Goal: Task Accomplishment & Management: Manage account settings

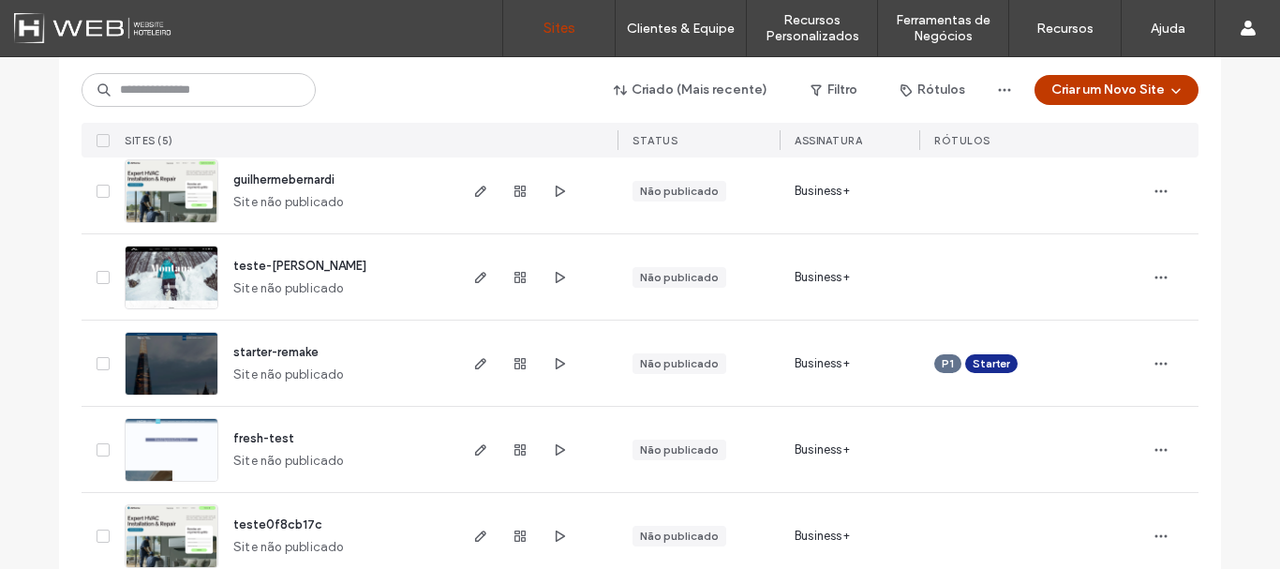
scroll to position [254, 0]
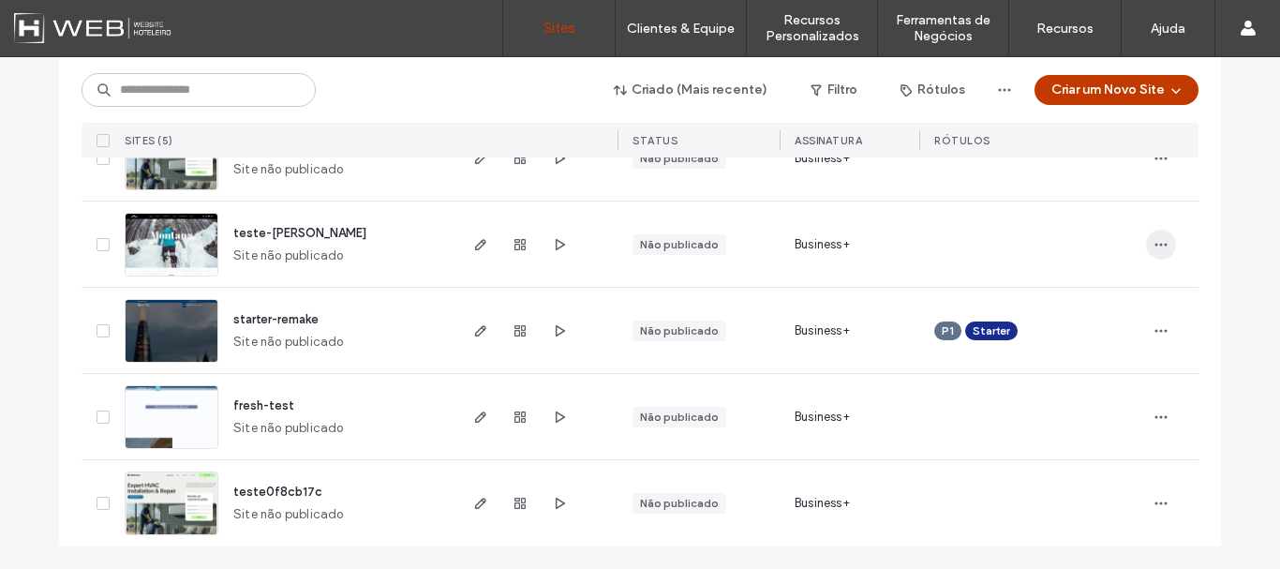
click at [1154, 248] on icon "button" at bounding box center [1161, 244] width 15 height 15
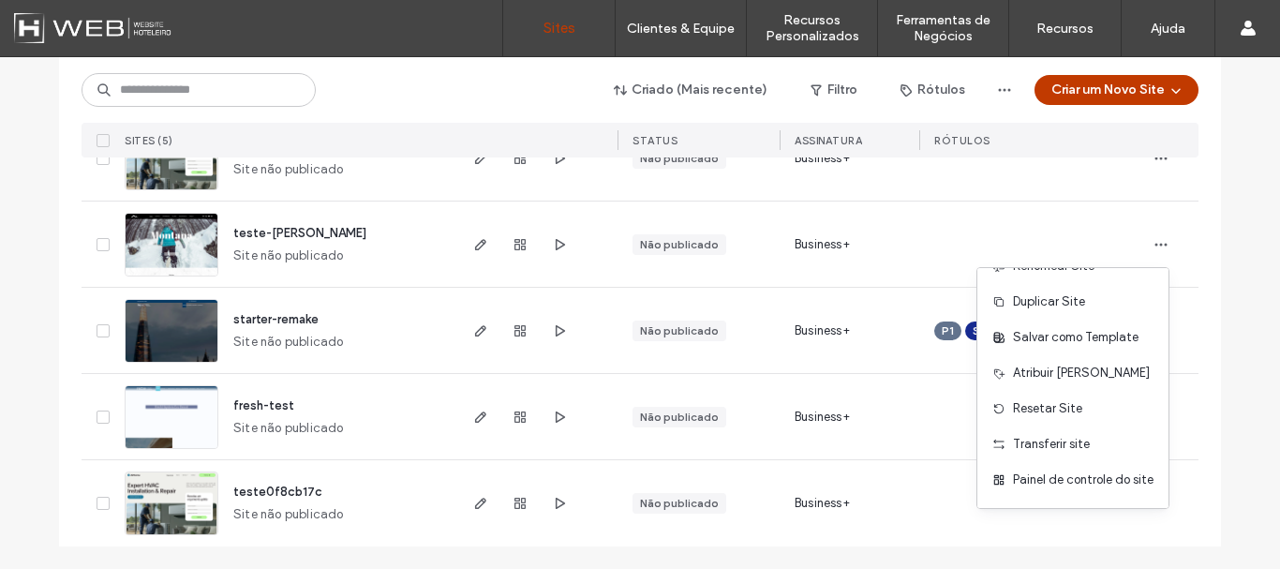
scroll to position [0, 0]
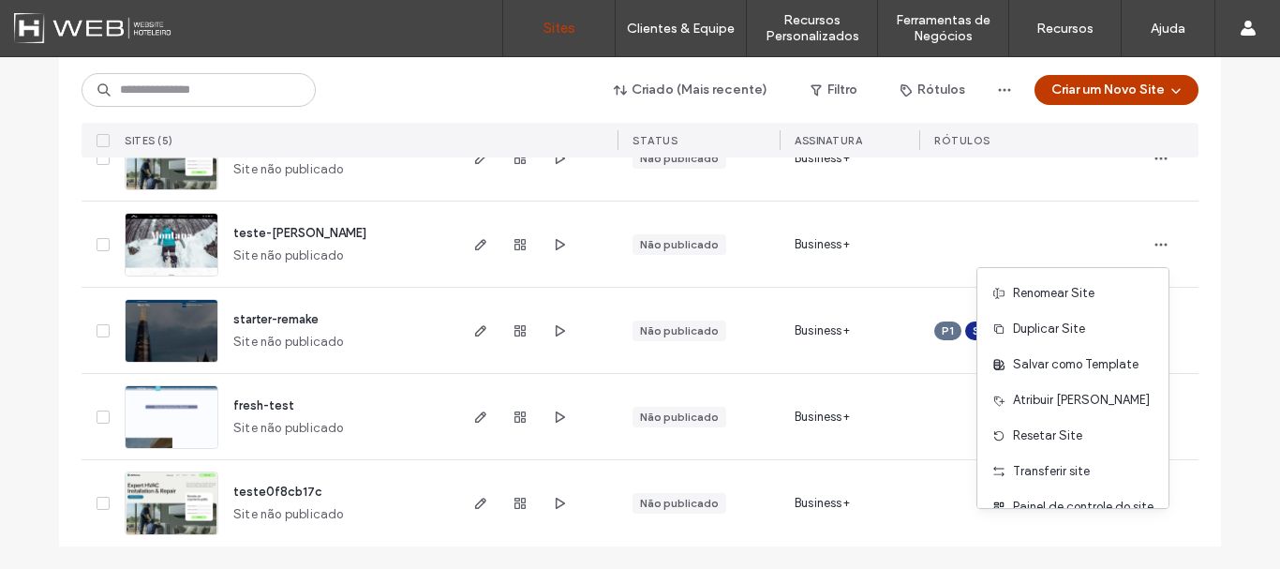
click at [0, 324] on div "Lista de sites Comece com um modelo Obtenha uma vantagem inicial com a IA Colet…" at bounding box center [640, 186] width 1280 height 766
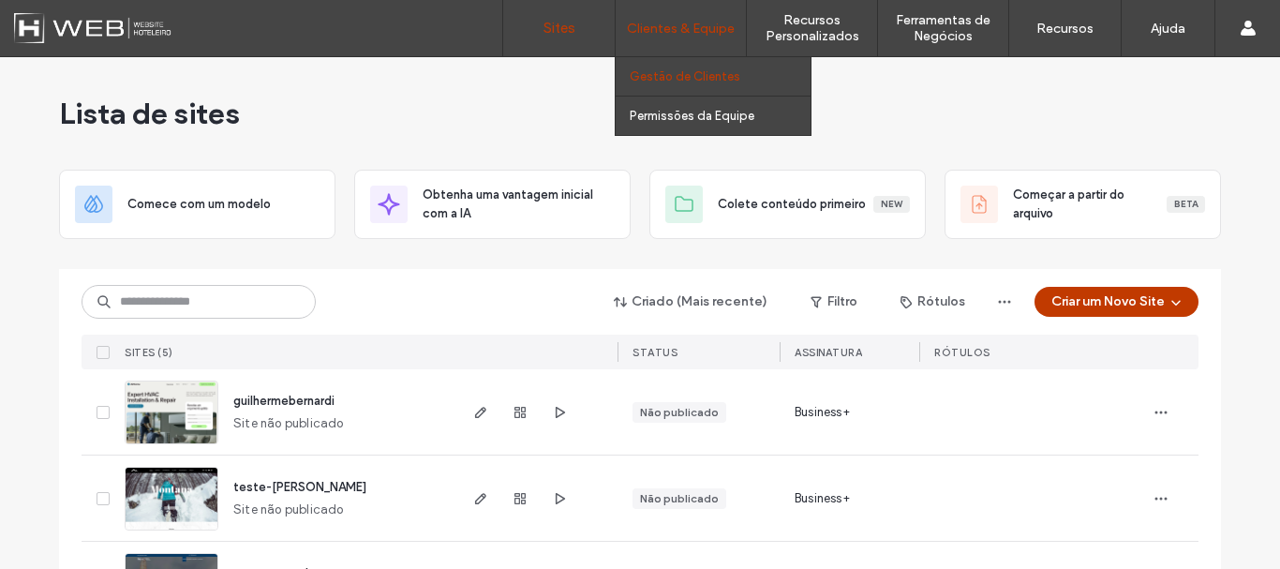
click at [707, 75] on label "Gestão de Clientes" at bounding box center [685, 76] width 111 height 14
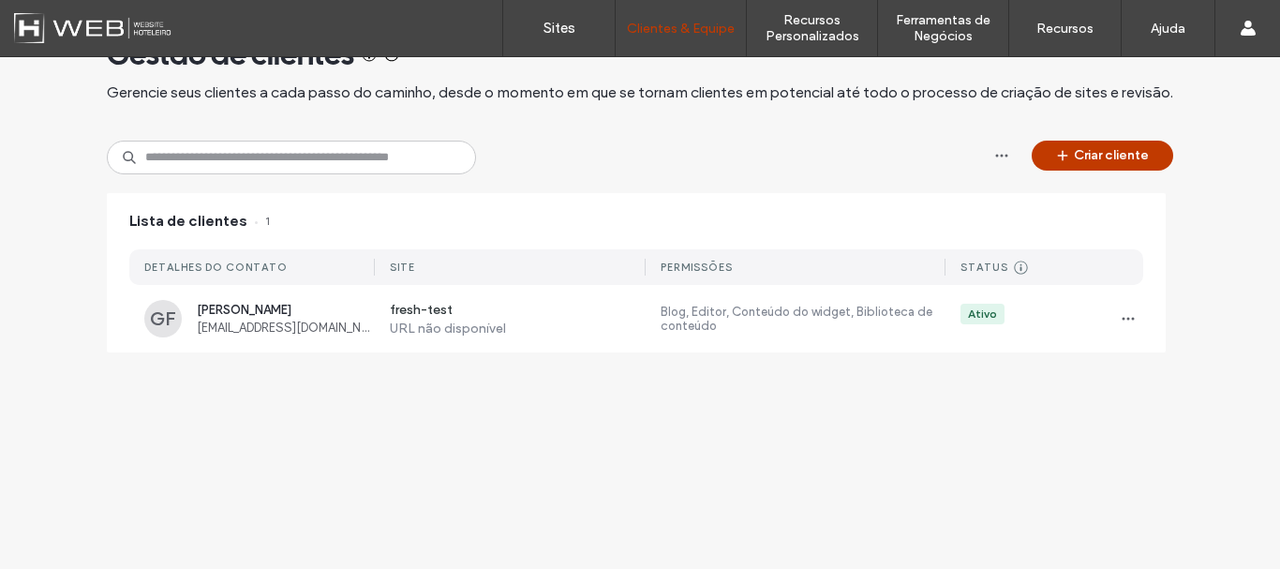
scroll to position [128, 0]
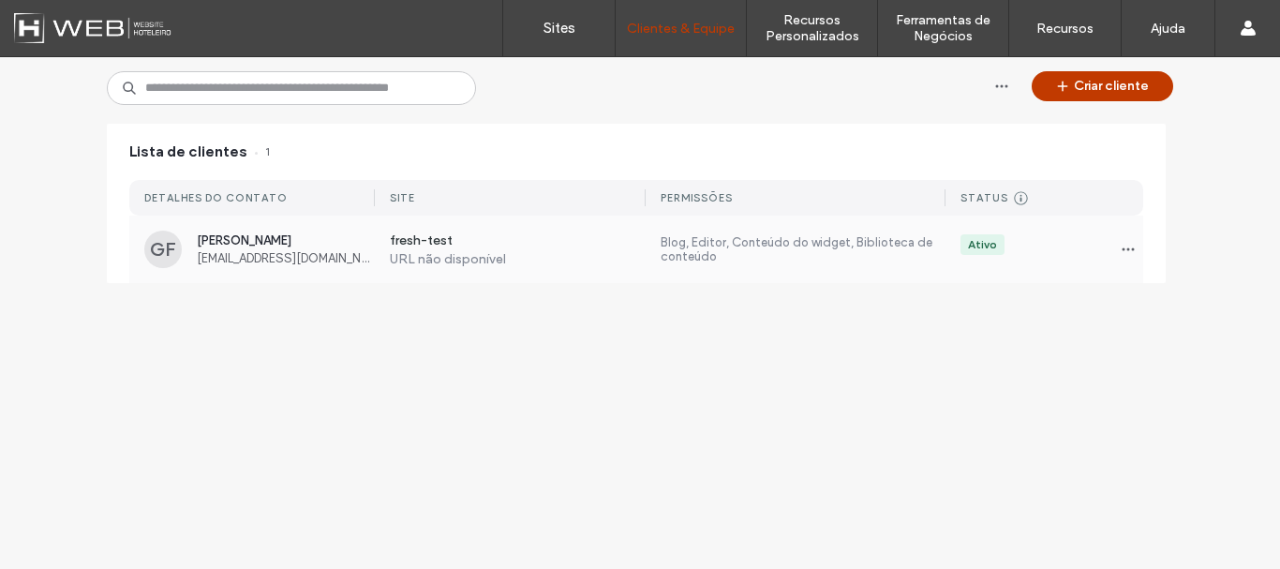
click at [243, 254] on span "[EMAIL_ADDRESS][DOMAIN_NAME]" at bounding box center [286, 258] width 178 height 14
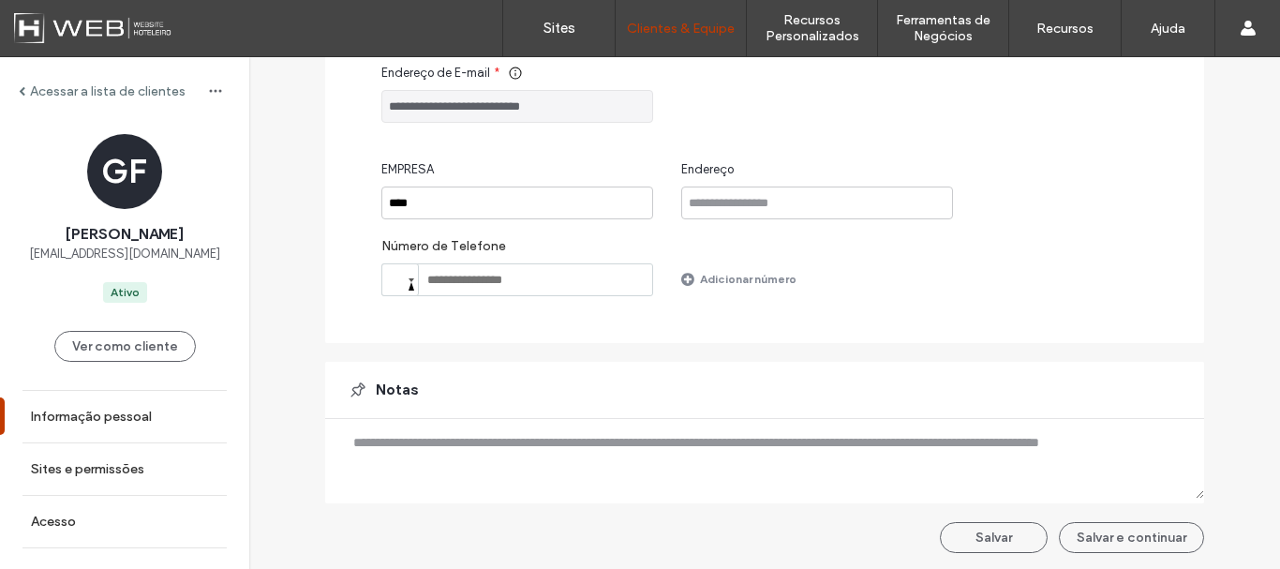
scroll to position [304, 0]
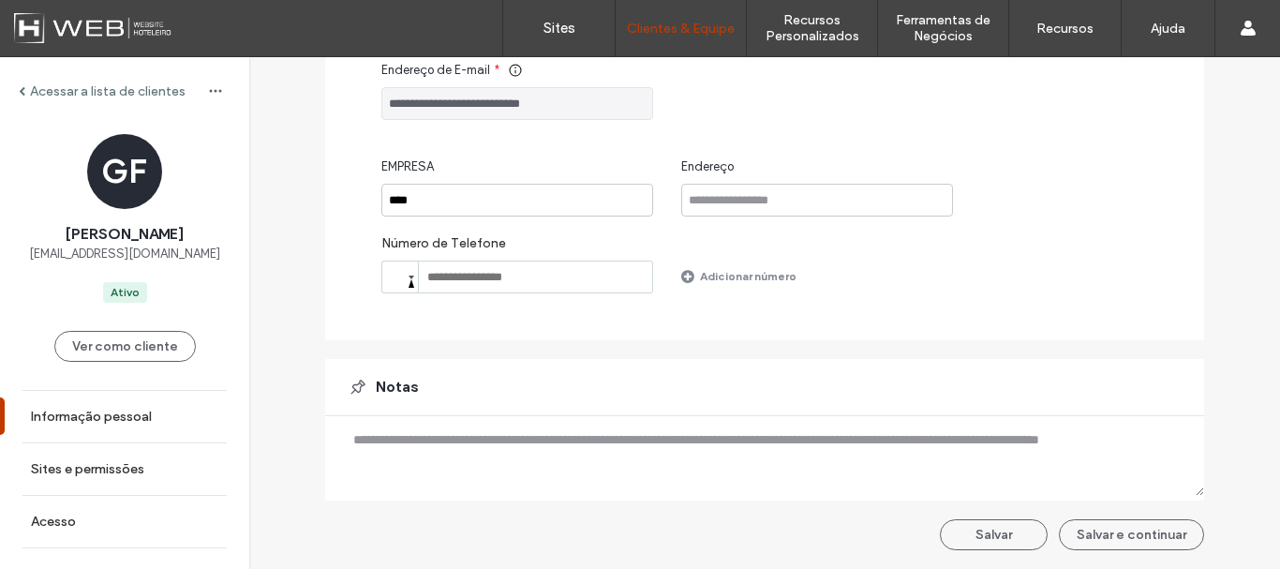
click at [21, 90] on span at bounding box center [22, 90] width 7 height 9
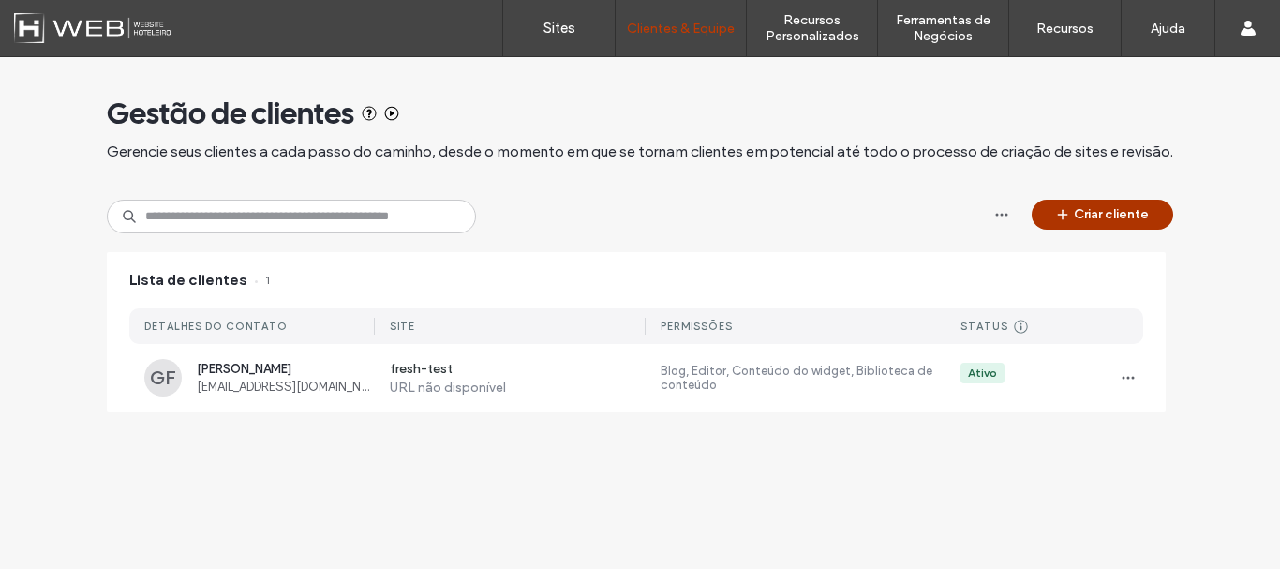
click at [1096, 228] on button "Criar cliente" at bounding box center [1102, 215] width 141 height 30
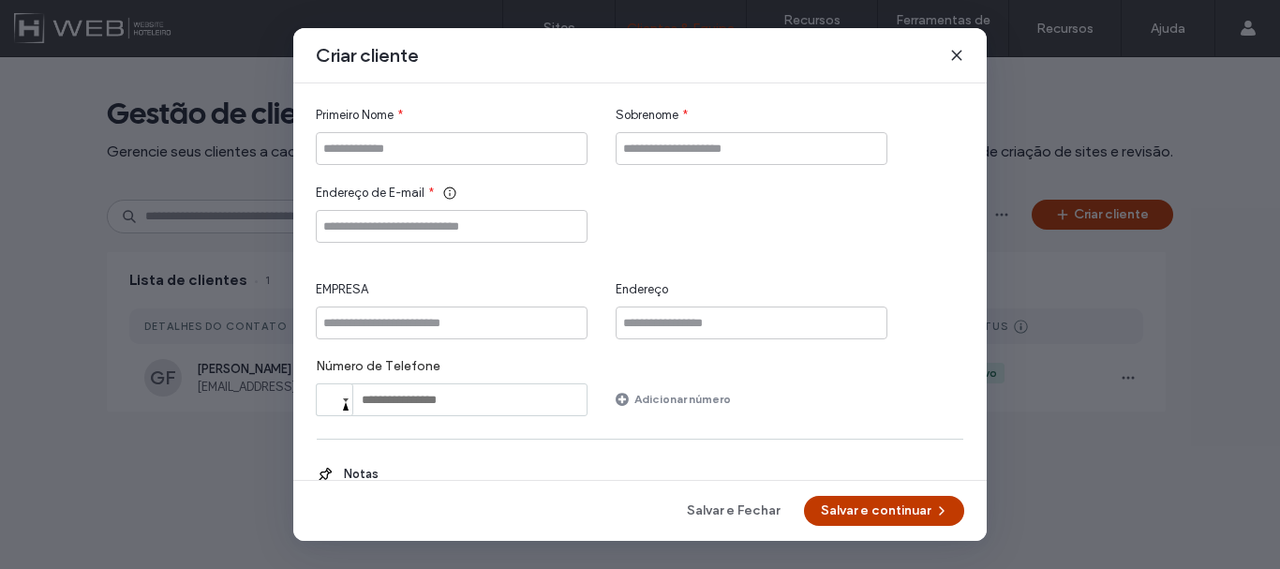
click at [958, 63] on icon at bounding box center [956, 55] width 15 height 15
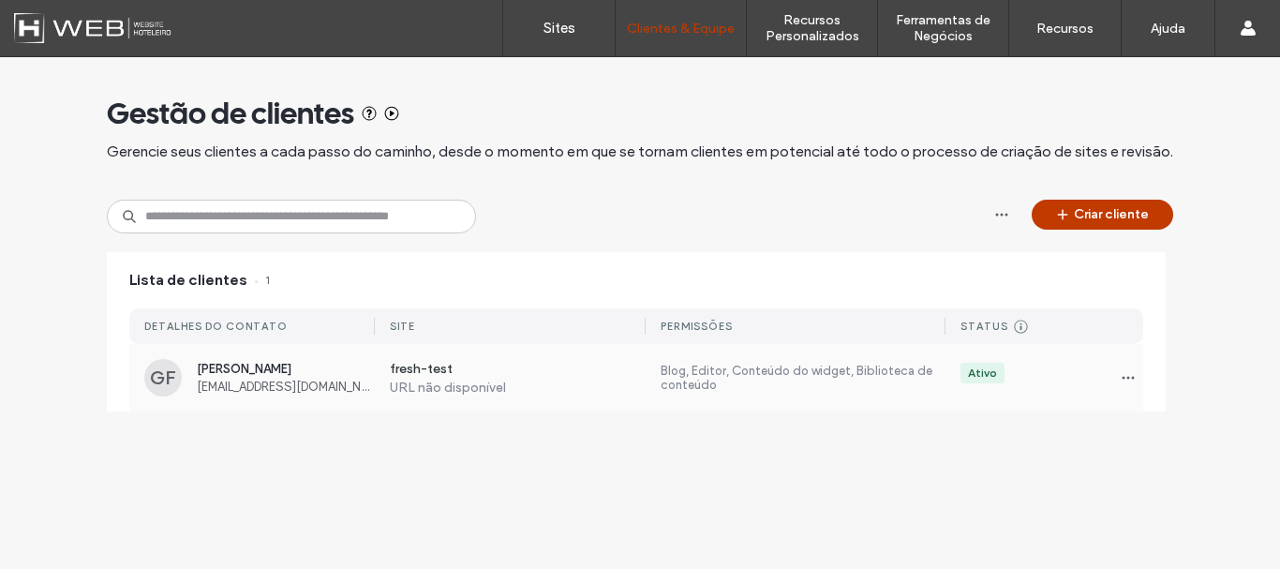
click at [676, 372] on label "Blog, Editor, Conteúdo do widget, Biblioteca de conteúdo" at bounding box center [803, 378] width 285 height 28
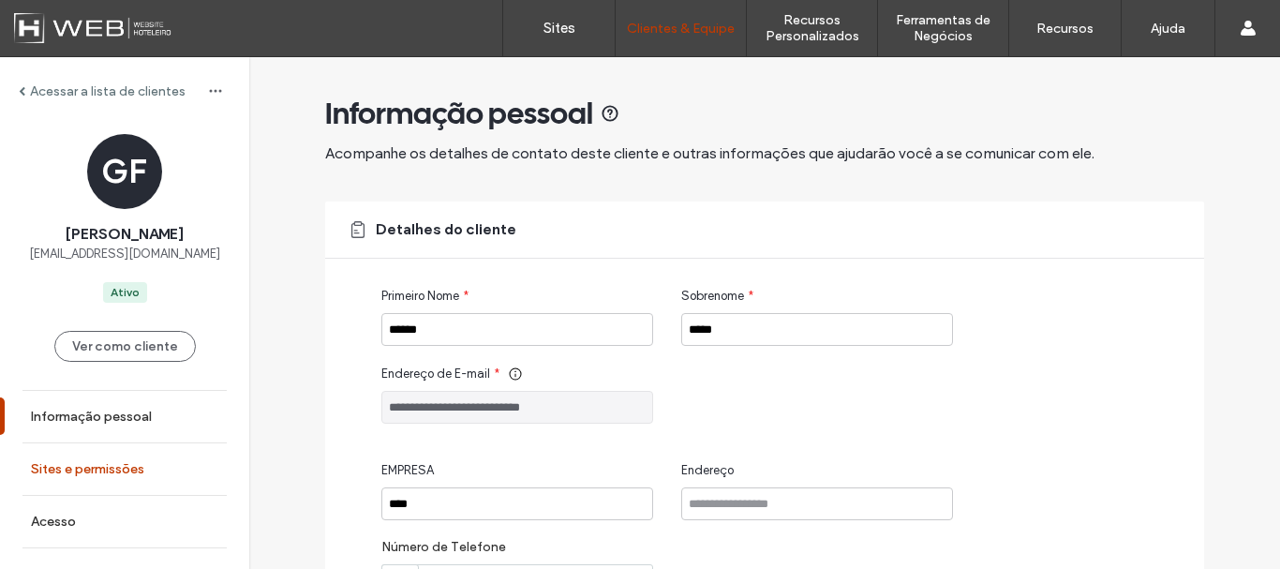
click at [97, 472] on label "Sites e permissões" at bounding box center [87, 469] width 113 height 16
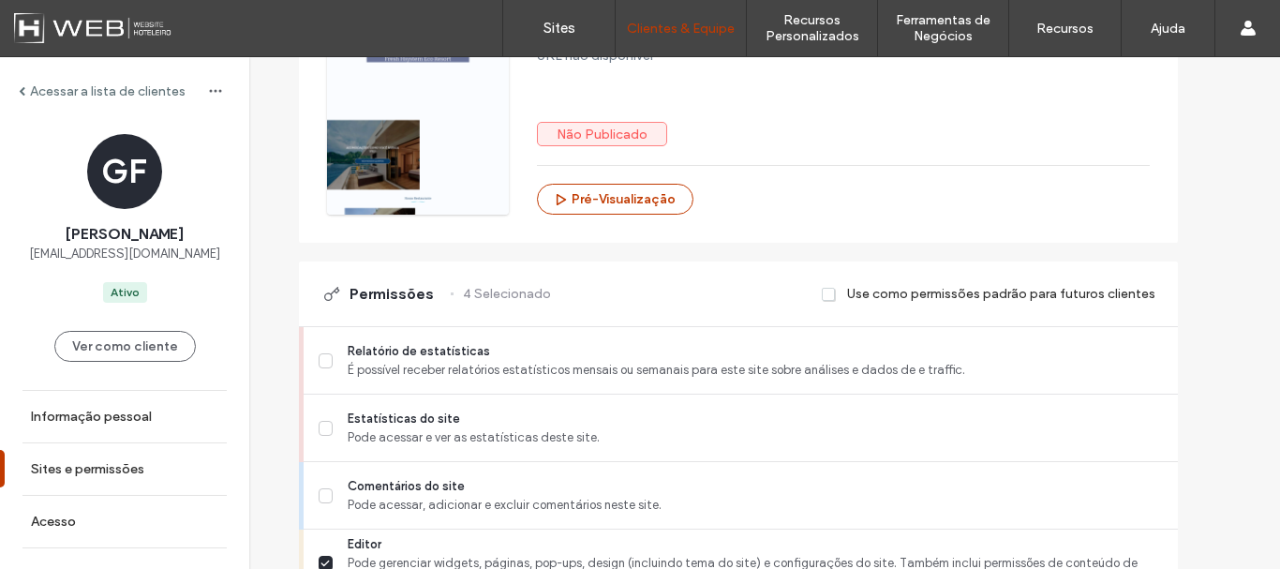
scroll to position [252, 0]
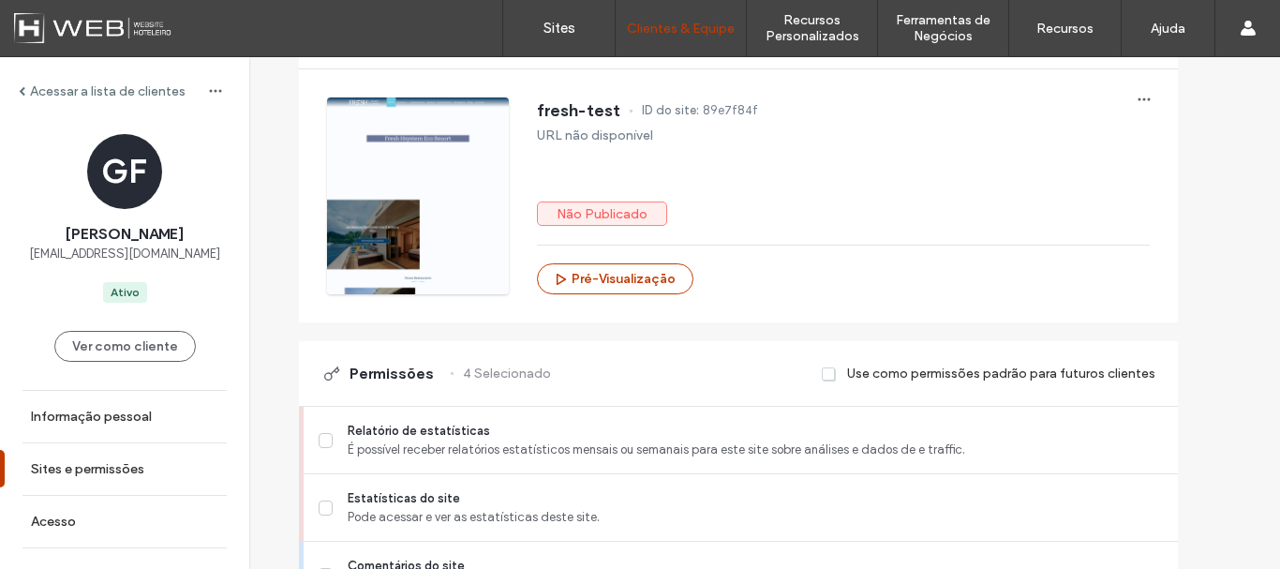
click at [31, 92] on label "Acessar a lista de clientes" at bounding box center [108, 91] width 156 height 16
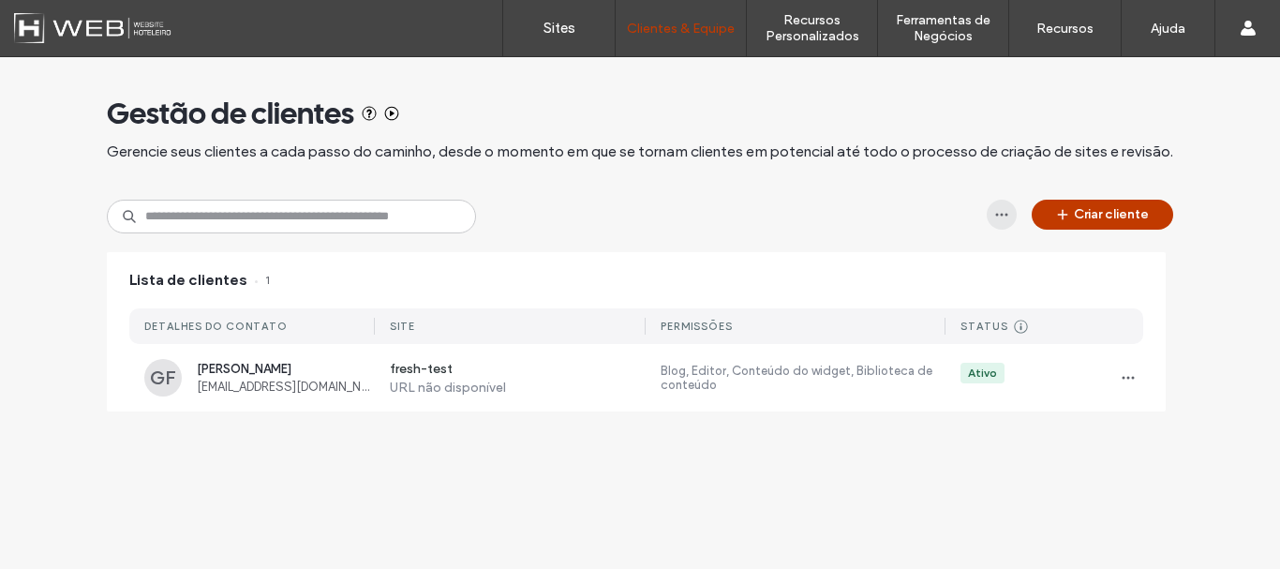
click at [996, 205] on span "button" at bounding box center [1002, 215] width 30 height 30
click at [890, 204] on div "Criar cliente" at bounding box center [640, 217] width 1066 height 34
click at [1102, 201] on button "Criar cliente" at bounding box center [1102, 215] width 141 height 30
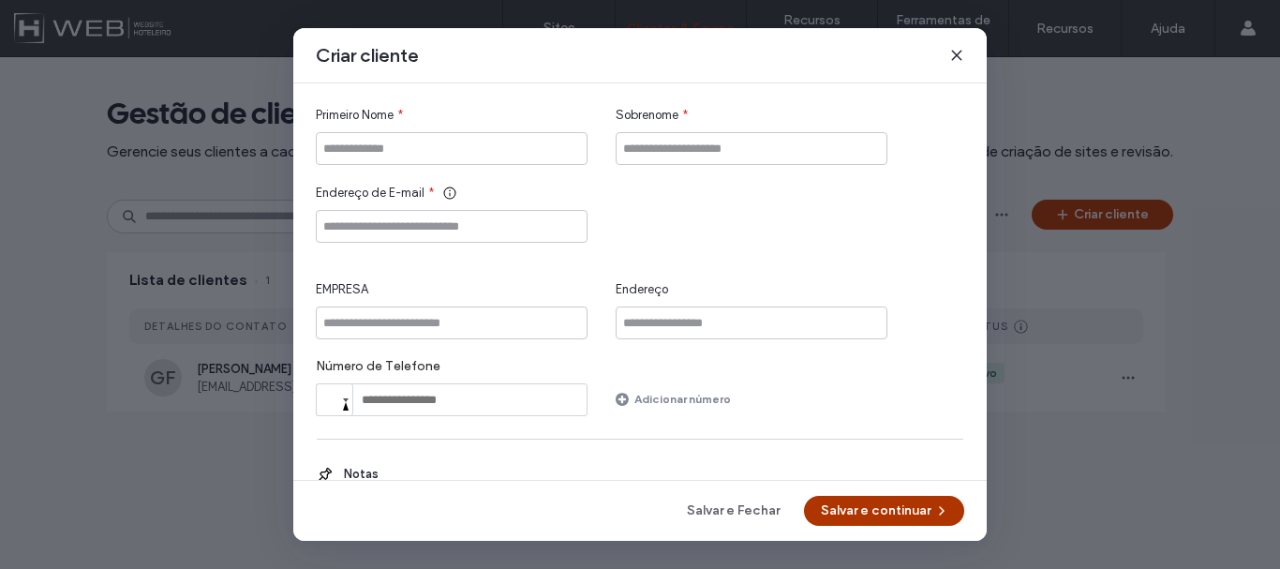
click at [879, 499] on button "Salvar e continuar" at bounding box center [884, 511] width 160 height 30
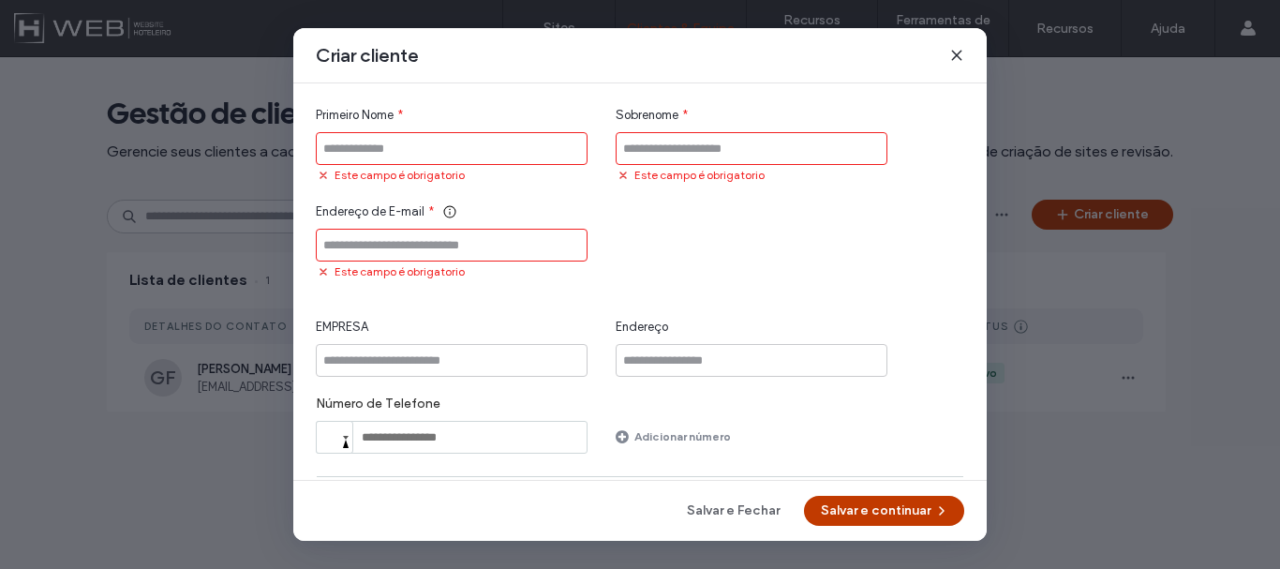
click at [533, 153] on input "Primeiro Nome" at bounding box center [452, 148] width 272 height 33
type input "******"
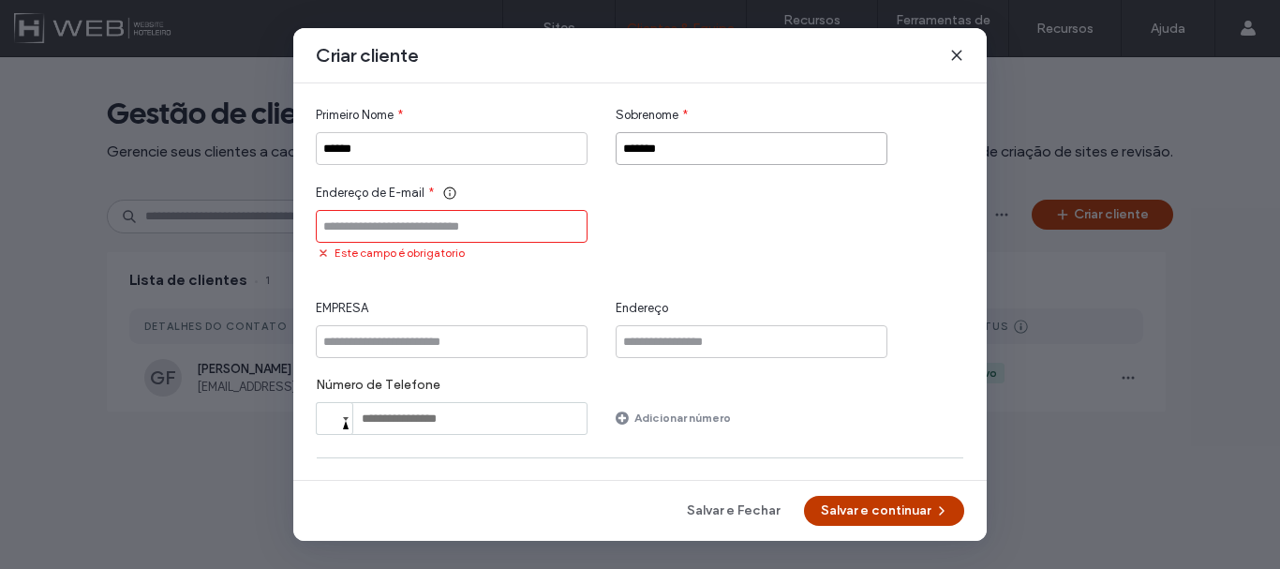
type input "*******"
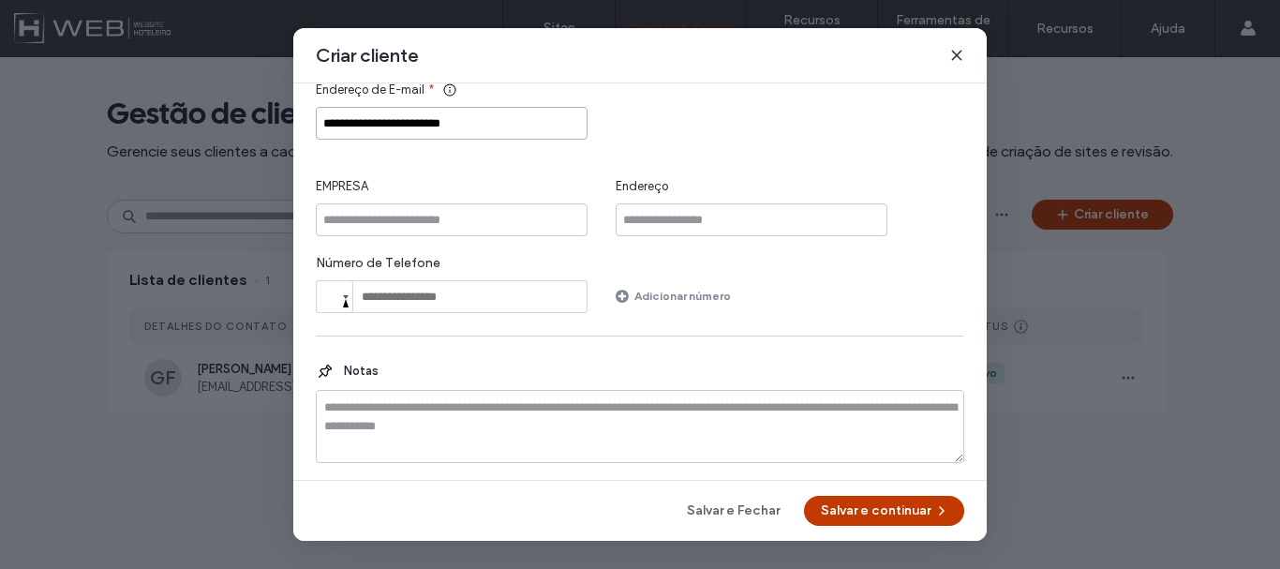
scroll to position [112, 0]
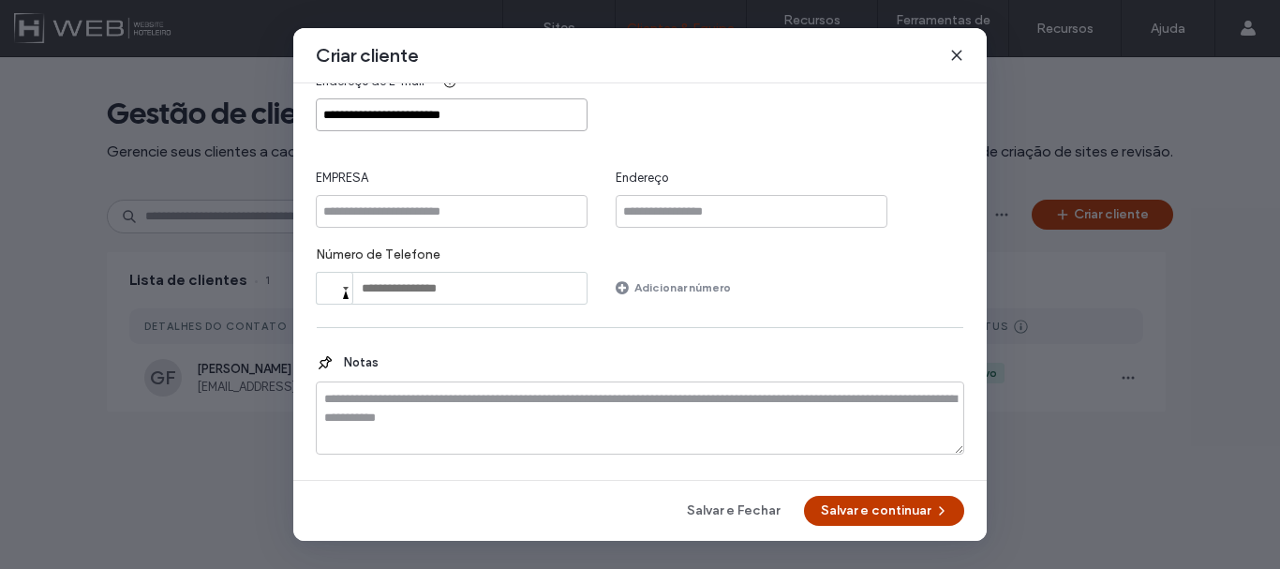
type input "**********"
click at [876, 492] on div "**********" at bounding box center [639, 284] width 693 height 512
click at [862, 504] on button "Salvar e continuar" at bounding box center [884, 511] width 160 height 30
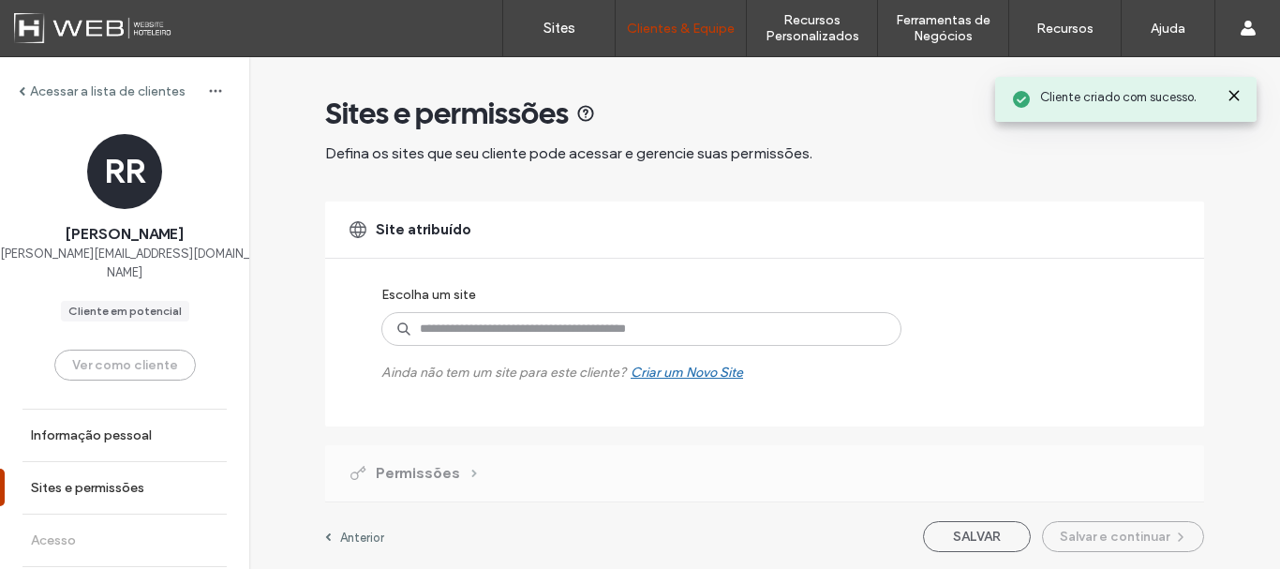
scroll to position [2, 0]
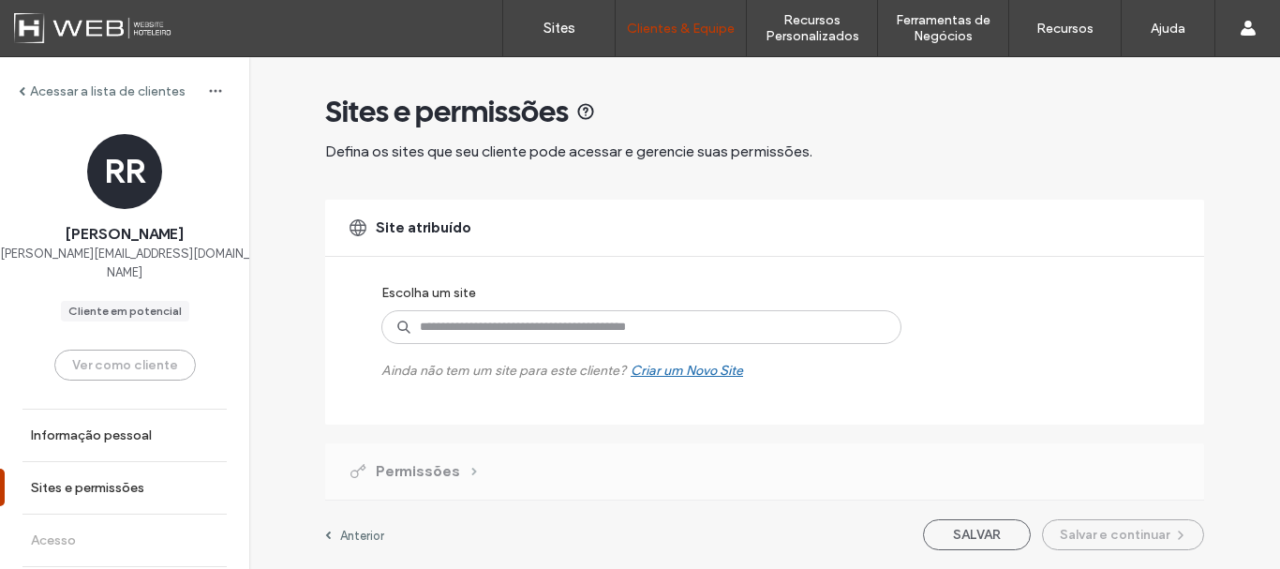
click at [438, 388] on div "Site atribuído Escolha um site Ainda não tem um site para este cliente? Criar u…" at bounding box center [764, 312] width 879 height 225
click at [469, 332] on input at bounding box center [641, 327] width 520 height 34
type input "*****"
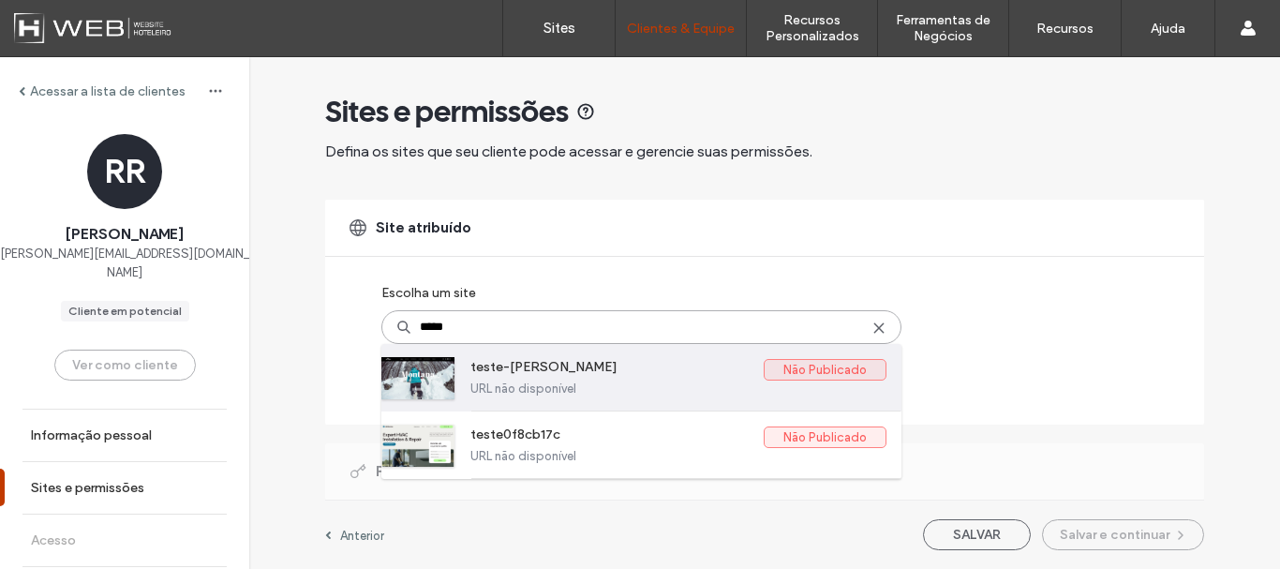
click at [486, 376] on label "teste-[PERSON_NAME]" at bounding box center [616, 370] width 293 height 22
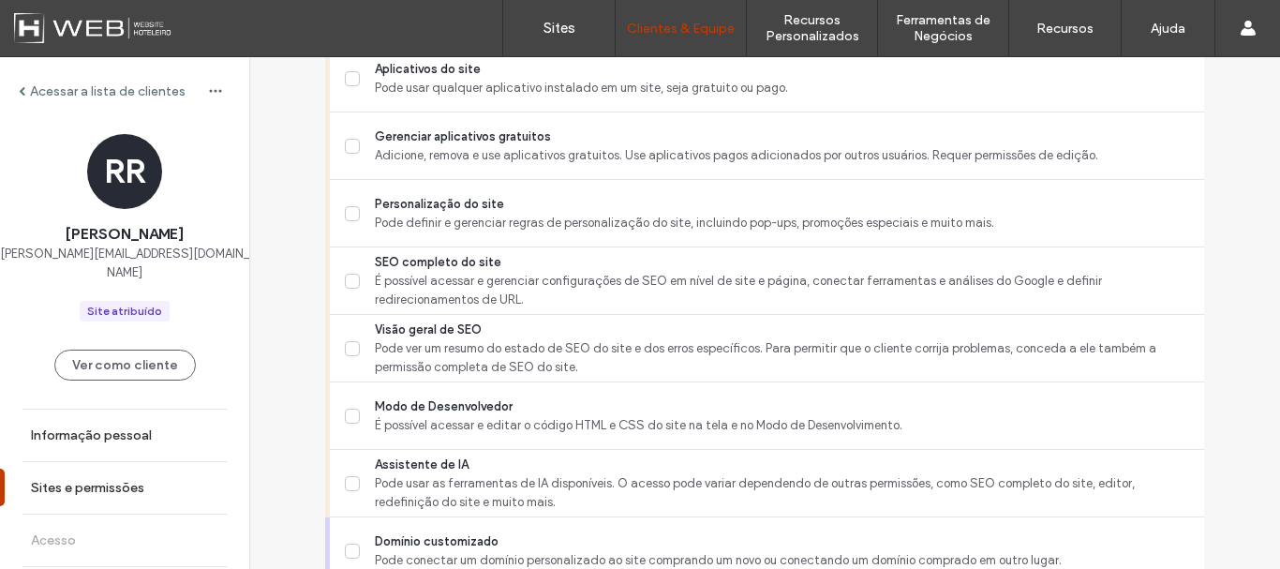
scroll to position [1790, 0]
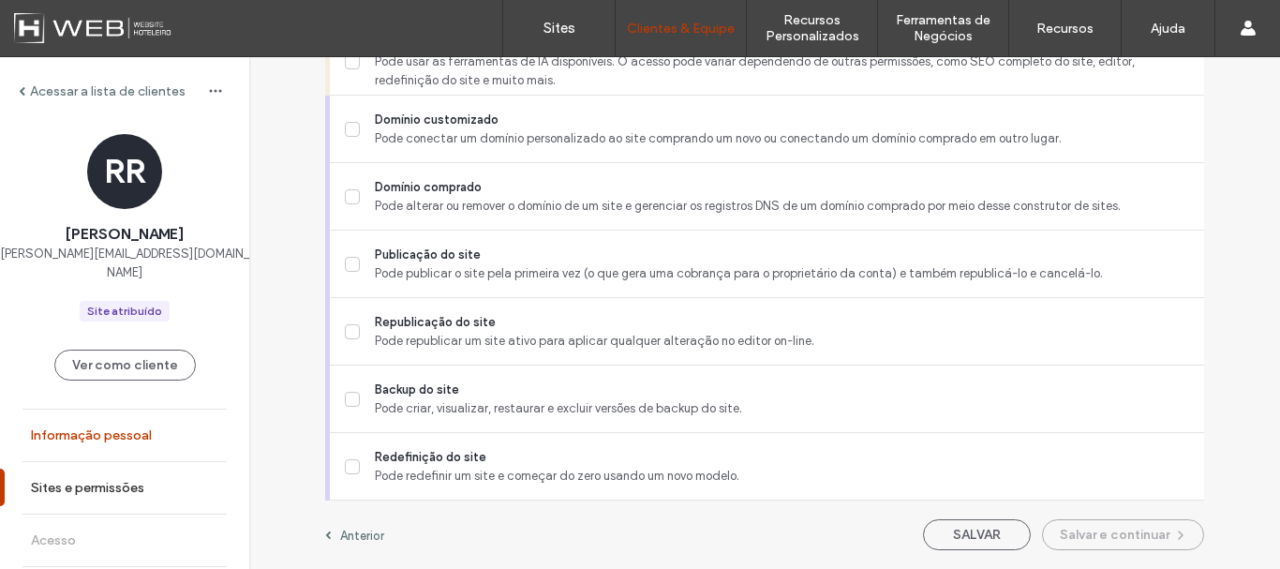
click at [126, 427] on label "Informação pessoal" at bounding box center [91, 435] width 121 height 16
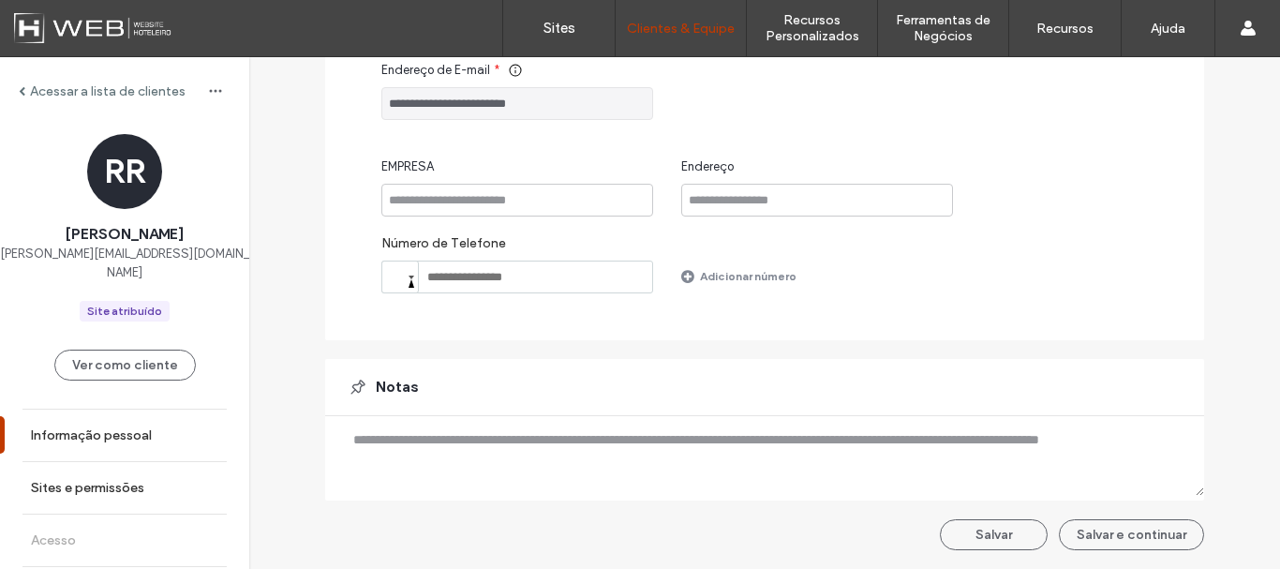
scroll to position [304, 0]
click at [20, 97] on div "Acessar a lista de clientes" at bounding box center [102, 91] width 167 height 16
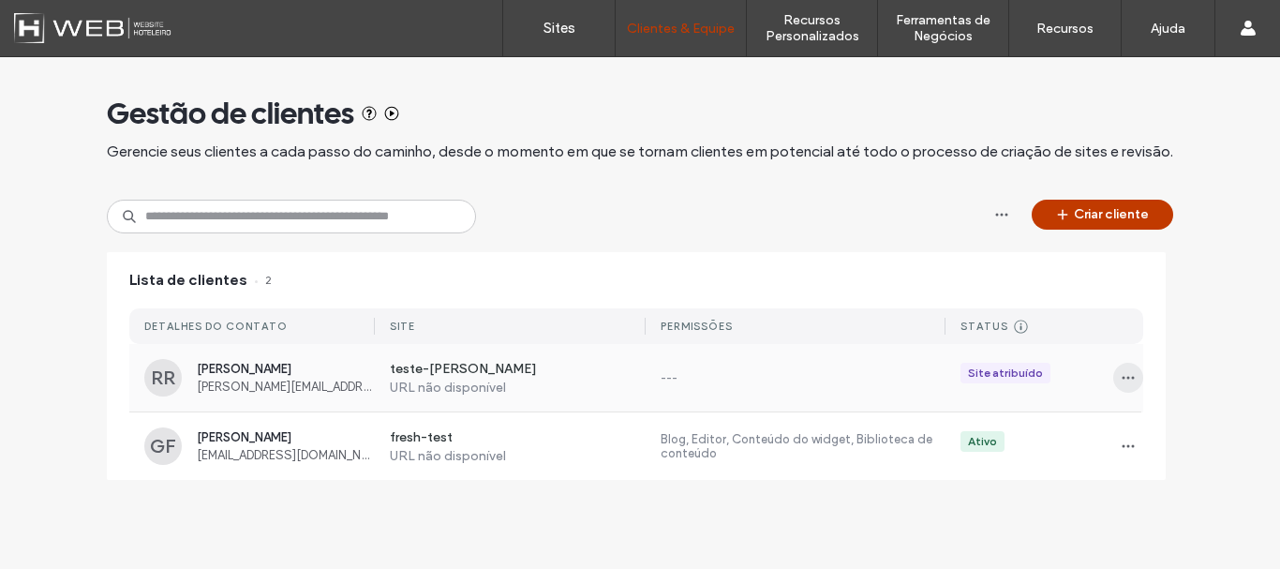
click at [1132, 366] on span "button" at bounding box center [1128, 378] width 30 height 30
click at [1154, 457] on span "Excluir cliente" at bounding box center [1181, 462] width 77 height 19
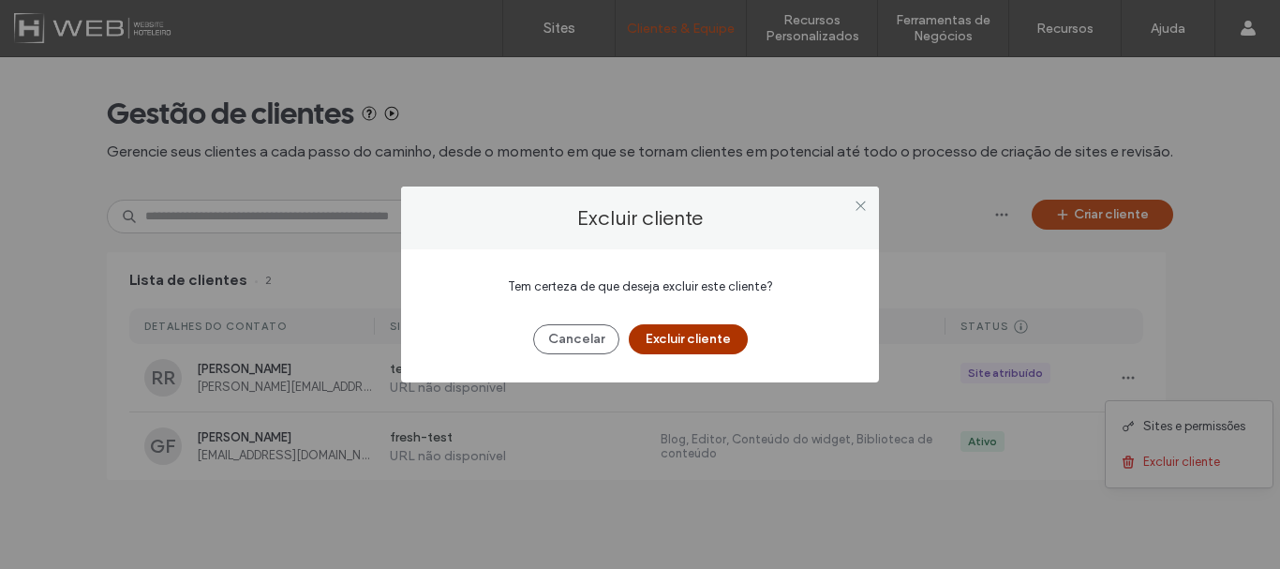
click at [702, 332] on button "Excluir cliente" at bounding box center [688, 339] width 119 height 30
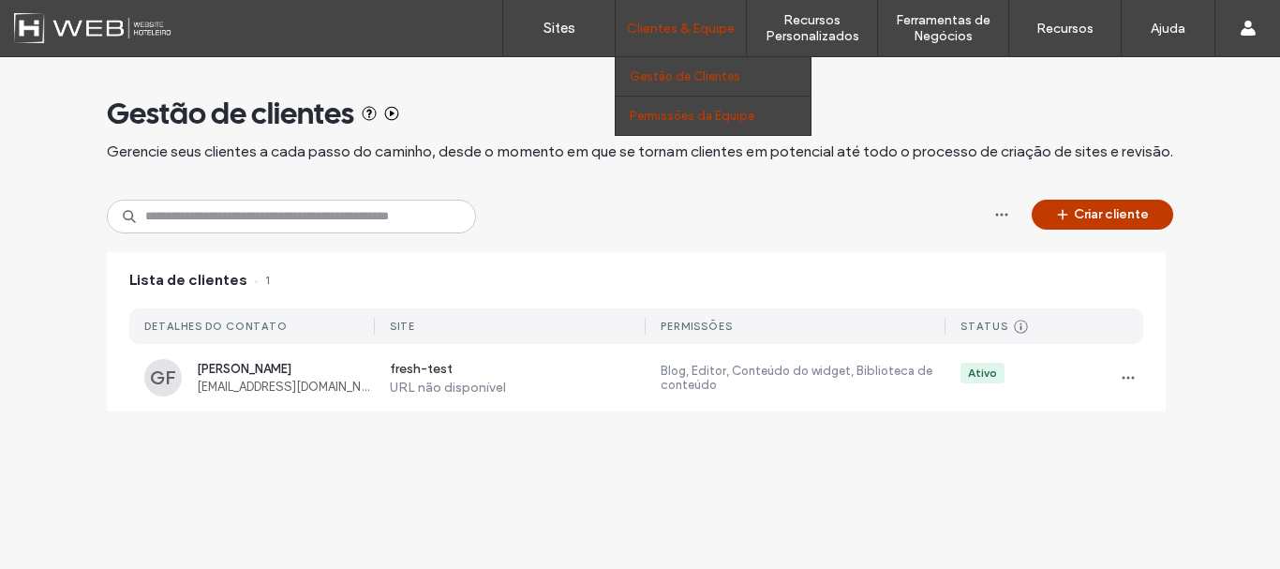
click at [691, 110] on label "Permissões da Equipe" at bounding box center [692, 116] width 125 height 14
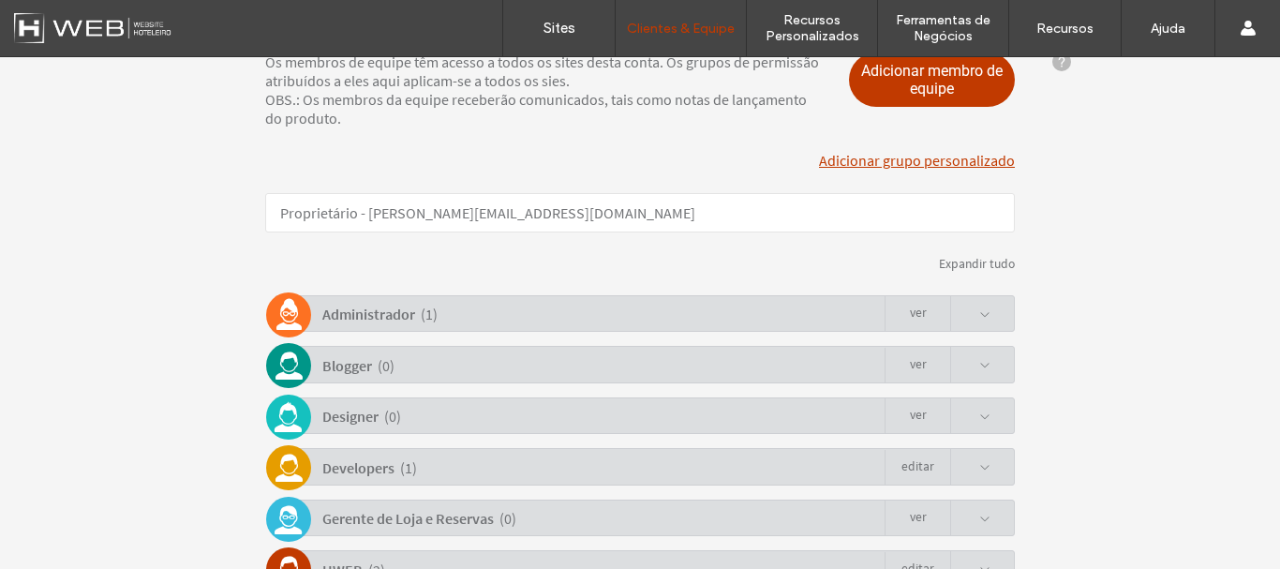
scroll to position [375, 0]
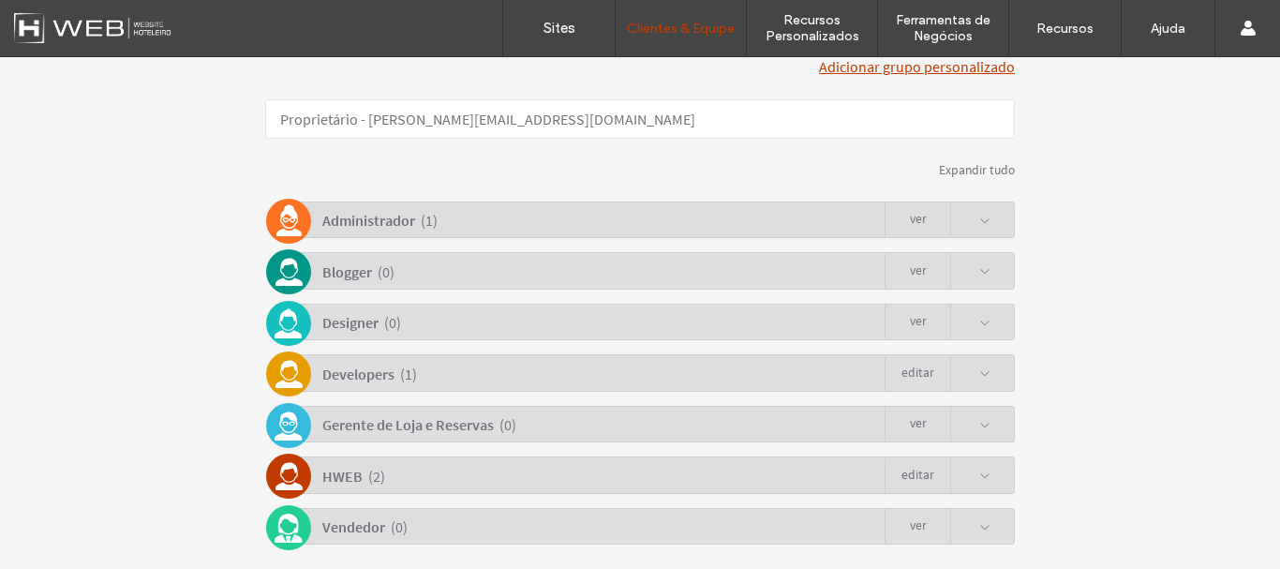
click at [486, 216] on div "Administrador ( 1 ) Ver" at bounding box center [645, 219] width 740 height 37
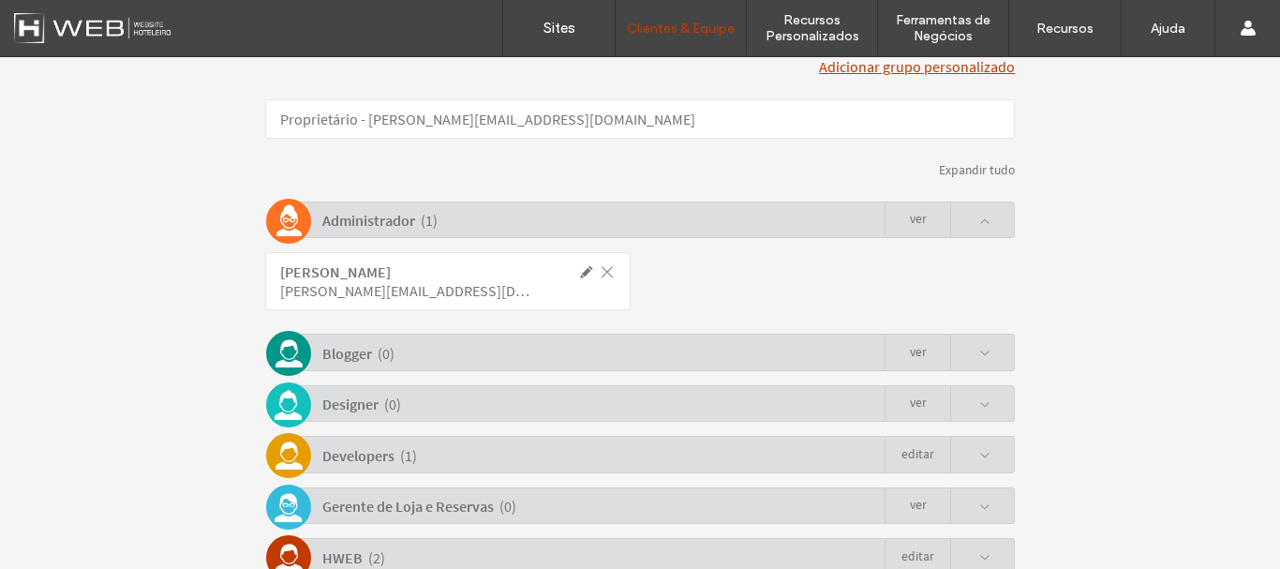
click at [486, 216] on div "Administrador ( 1 ) Ver" at bounding box center [645, 219] width 740 height 37
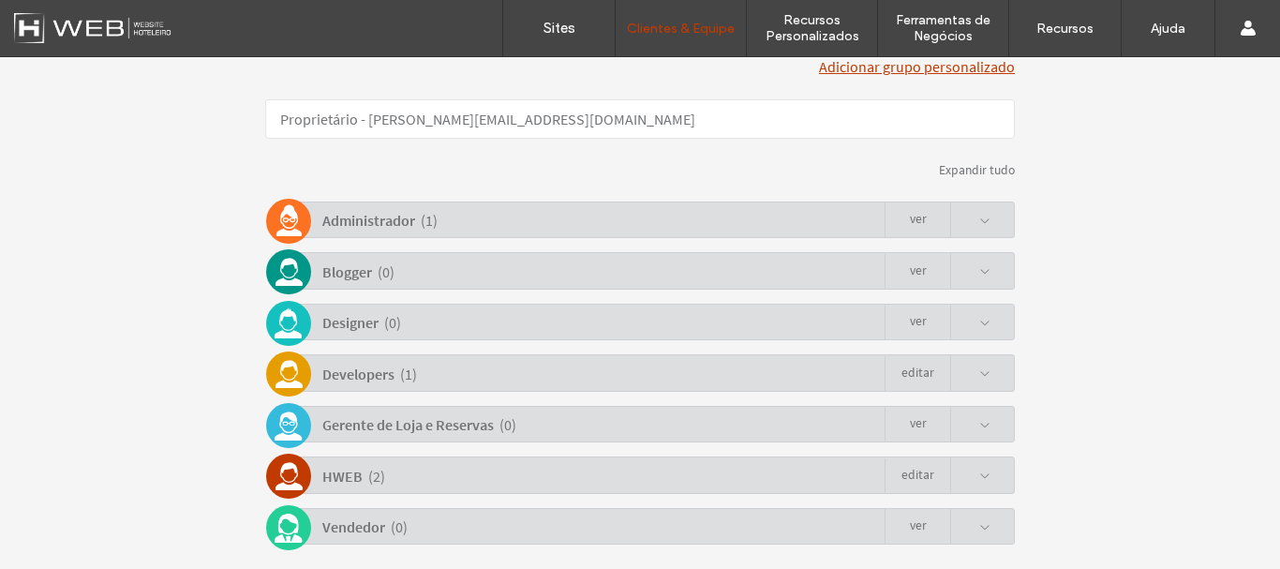
click at [487, 374] on div "Developers ( 1 ) Editar" at bounding box center [645, 372] width 740 height 37
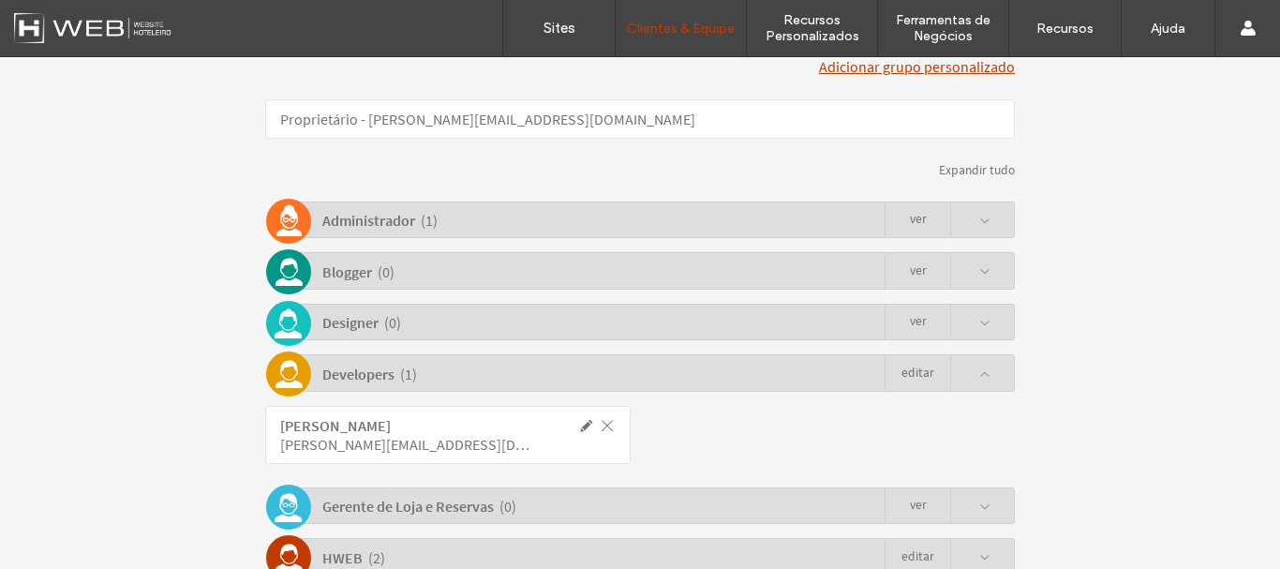
click at [486, 372] on div "Developers ( 1 ) Editar" at bounding box center [645, 372] width 740 height 37
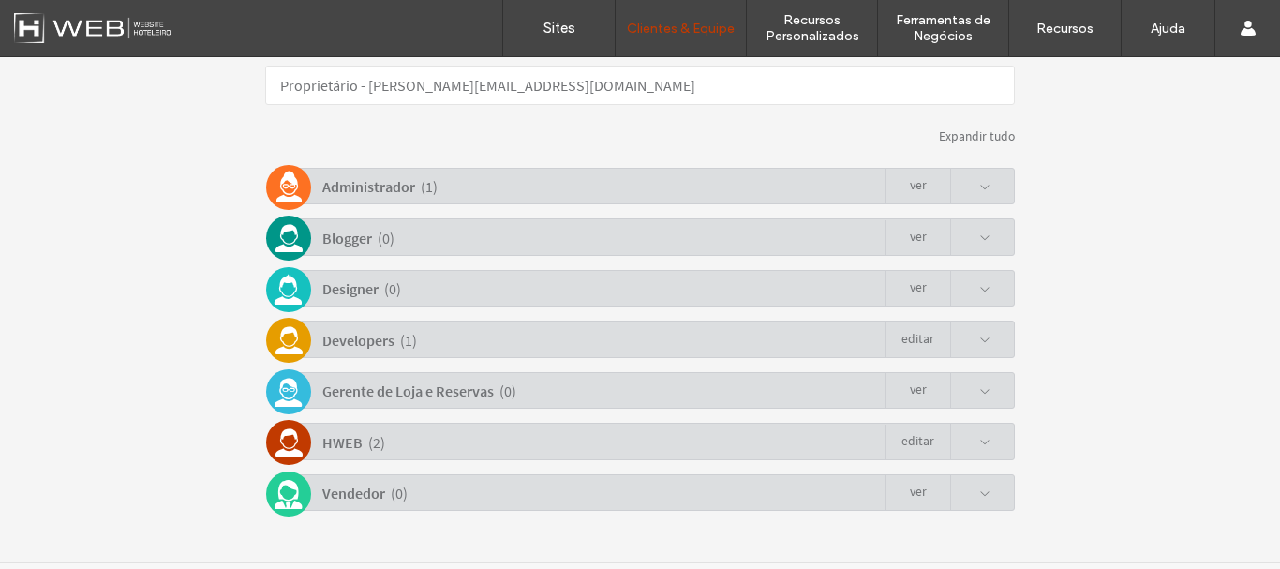
scroll to position [440, 0]
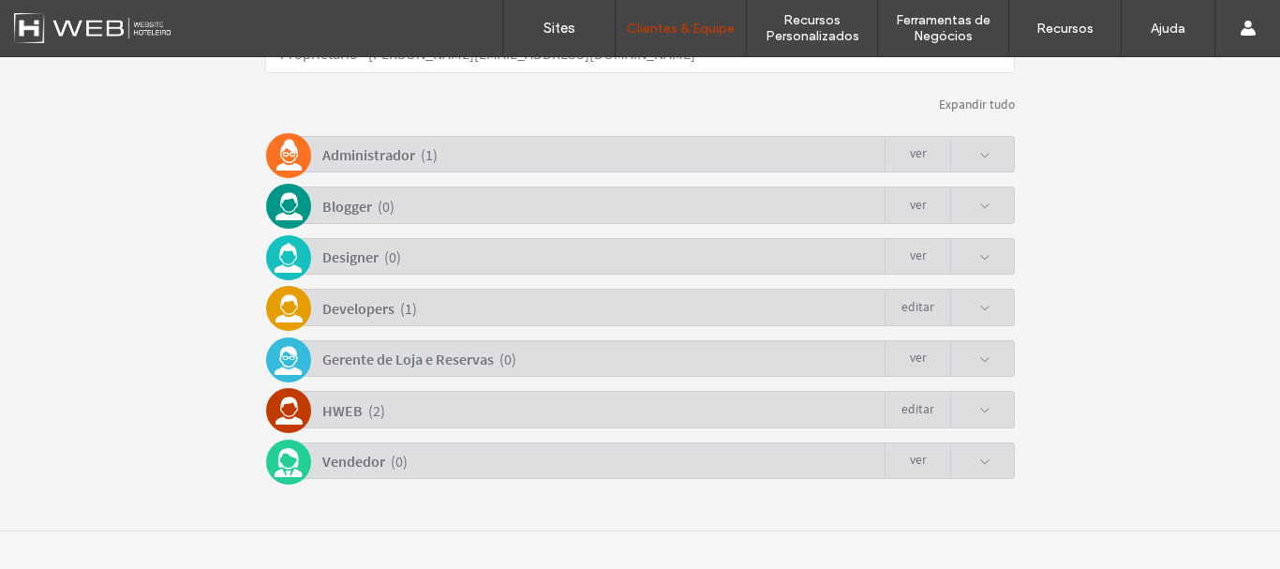
click at [443, 423] on div "HWEB ( 2 ) Editar" at bounding box center [645, 409] width 740 height 37
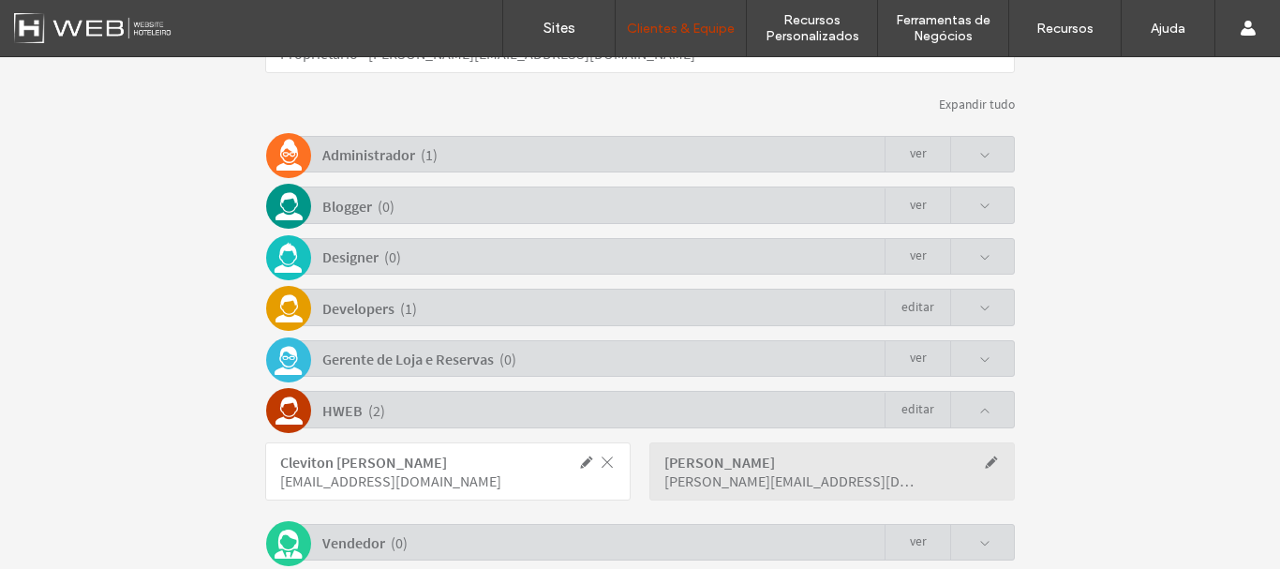
click at [442, 413] on div "HWEB ( 2 ) Editar" at bounding box center [645, 409] width 740 height 37
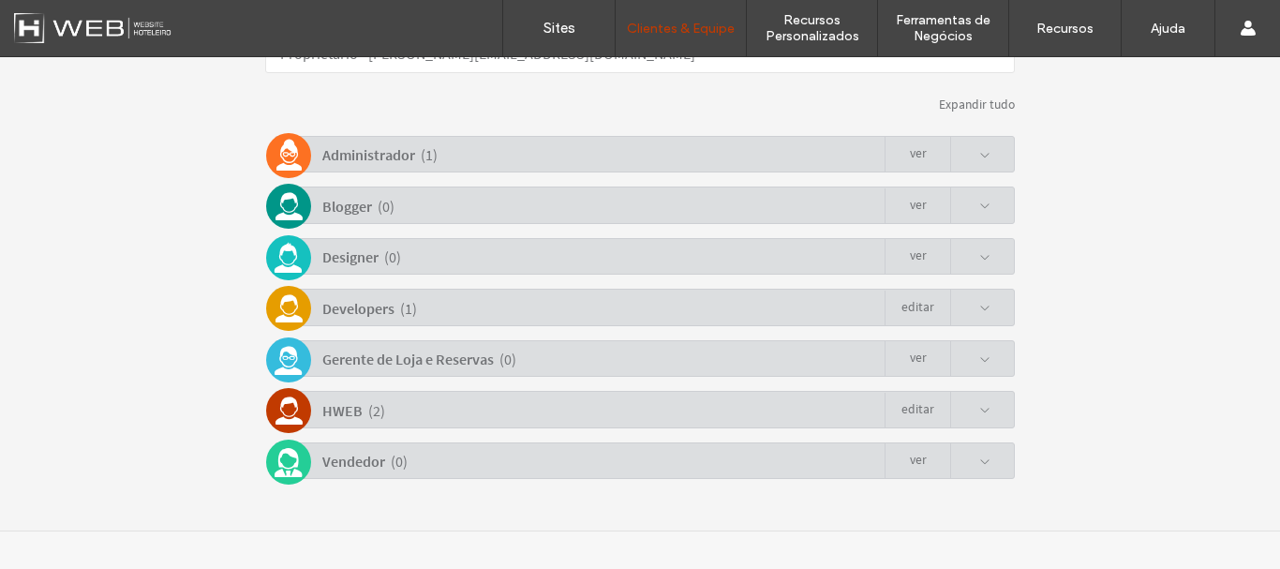
click at [578, 165] on div "Administrador ( 1 ) Ver" at bounding box center [645, 154] width 740 height 37
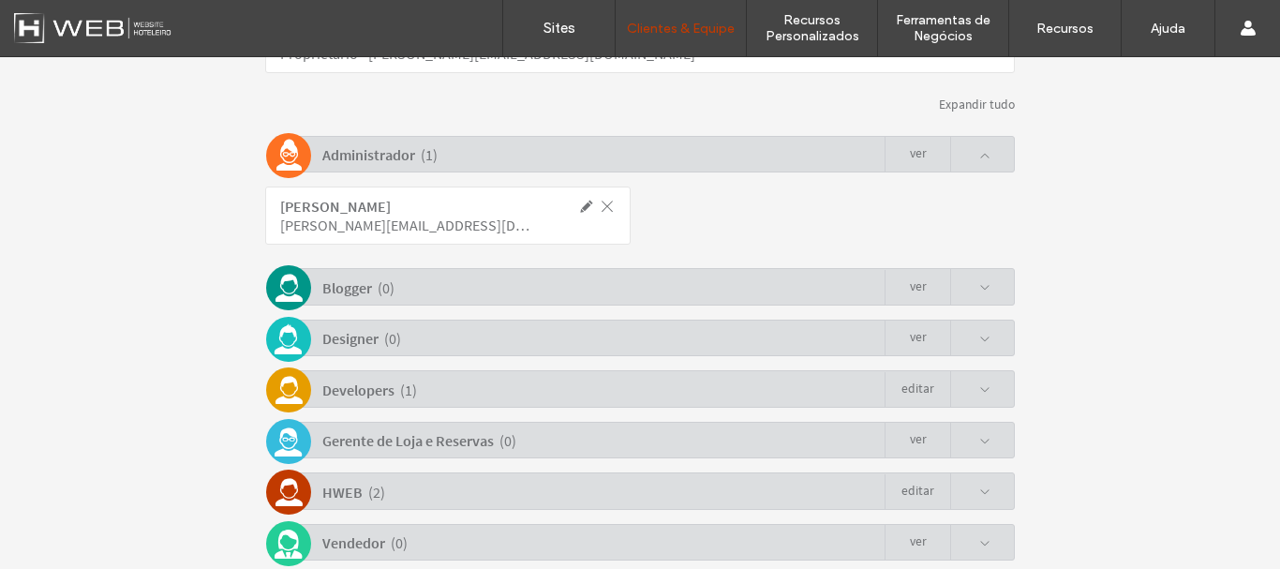
click at [603, 151] on div "Administrador ( 1 ) Ver" at bounding box center [645, 154] width 740 height 37
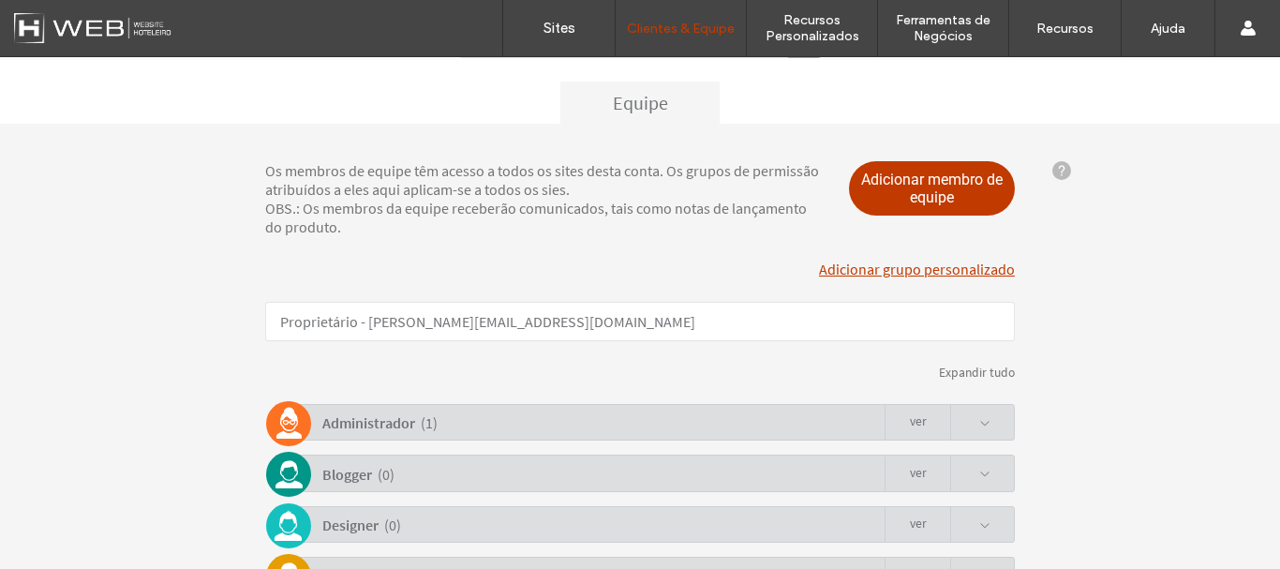
scroll to position [187, 0]
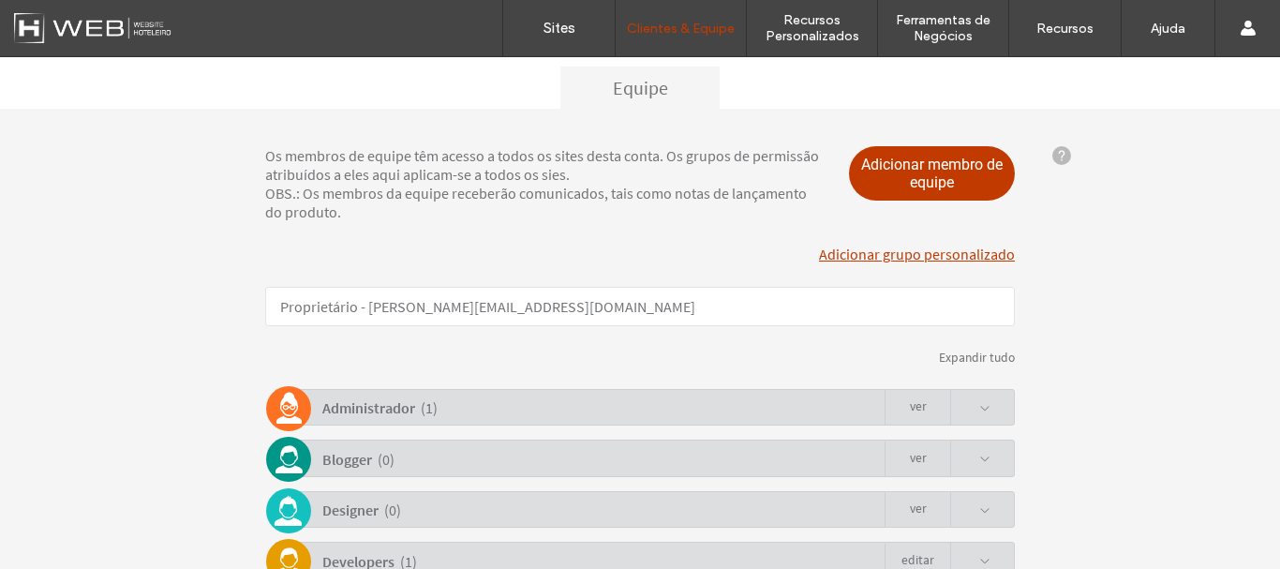
click at [874, 261] on link "Adicionar grupo personalizado" at bounding box center [917, 254] width 196 height 19
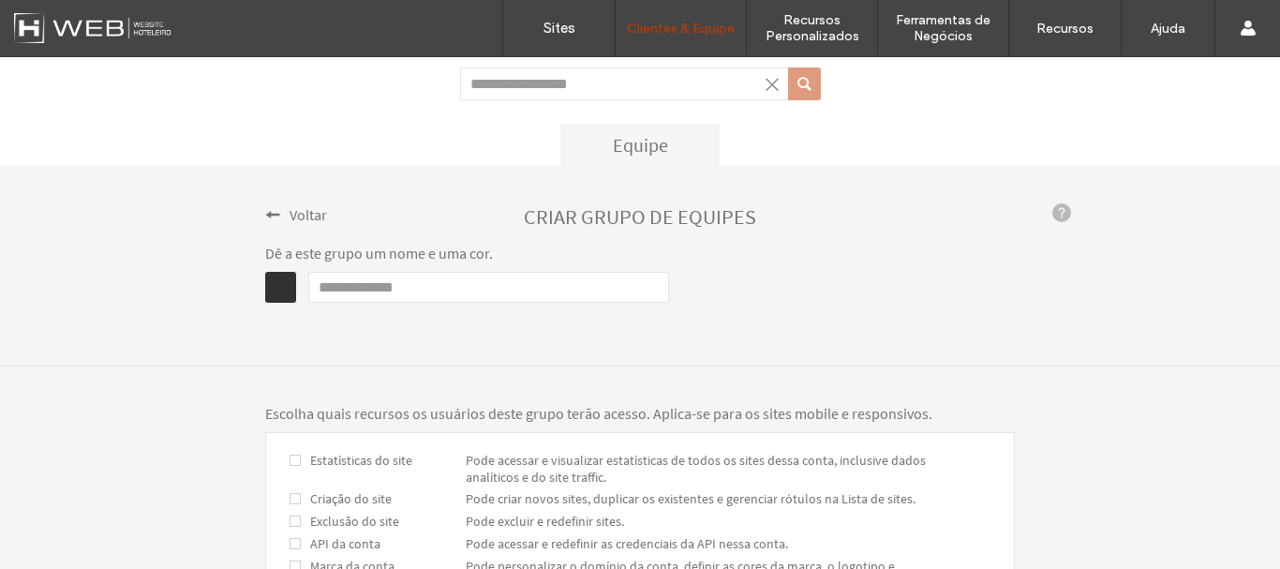
scroll to position [0, 0]
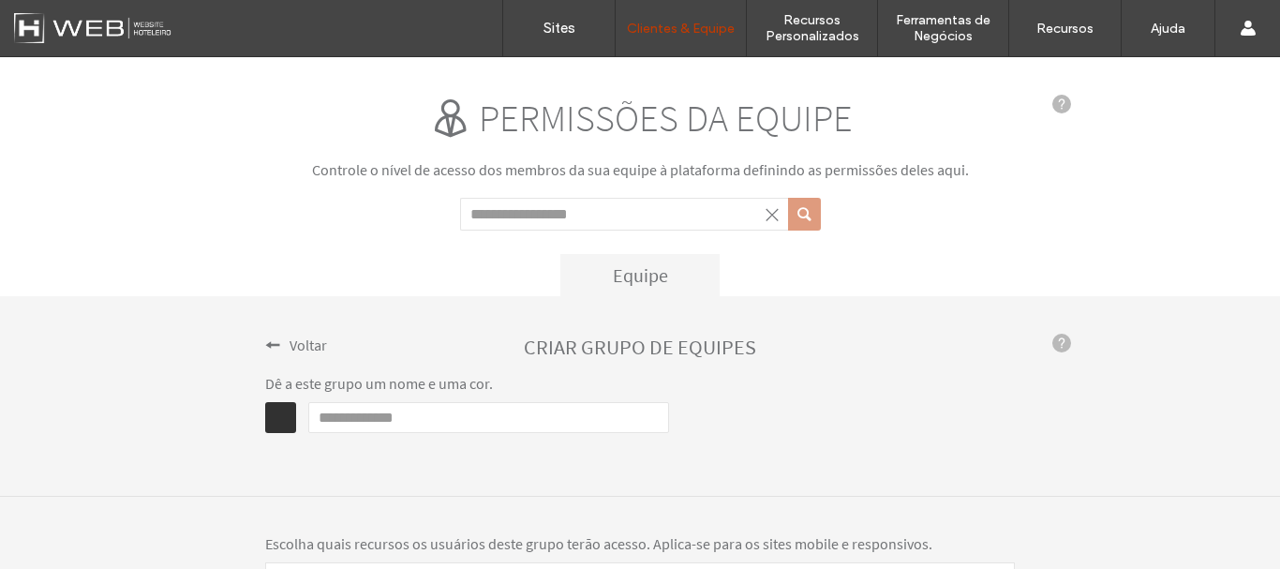
click at [290, 336] on span "Voltar" at bounding box center [308, 344] width 37 height 19
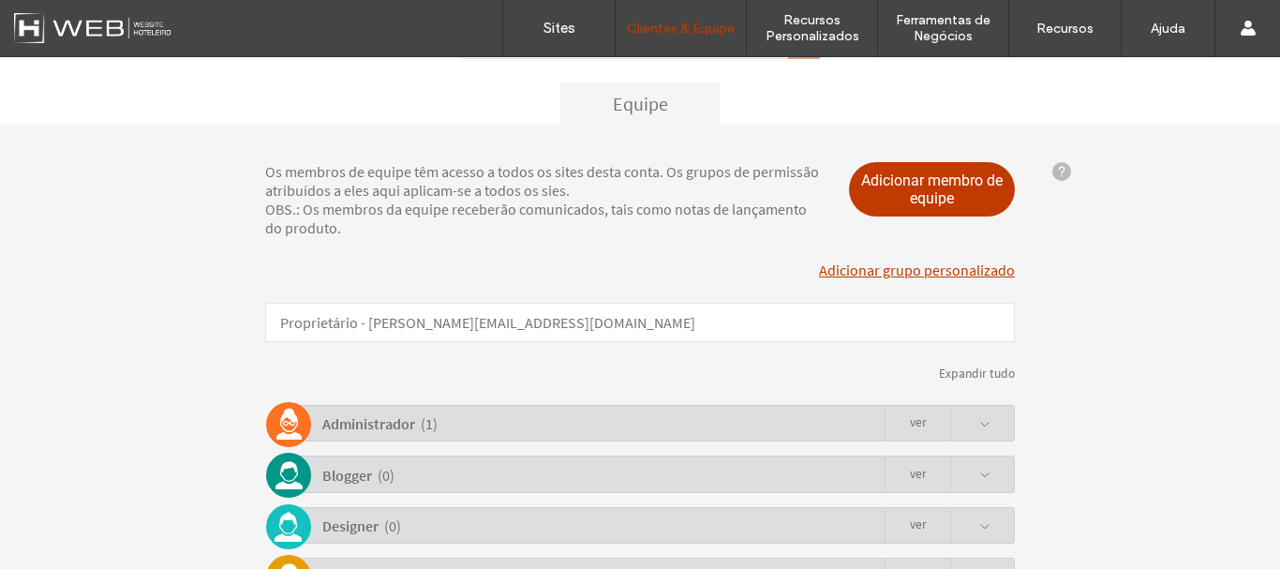
scroll to position [440, 0]
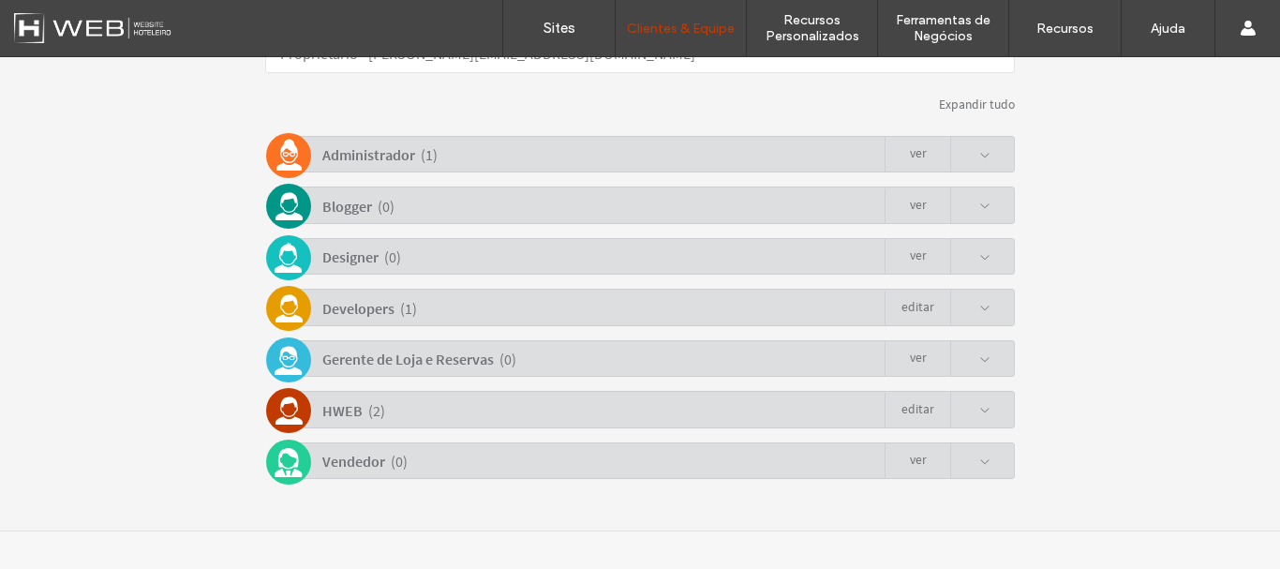
click at [960, 422] on span at bounding box center [970, 410] width 40 height 36
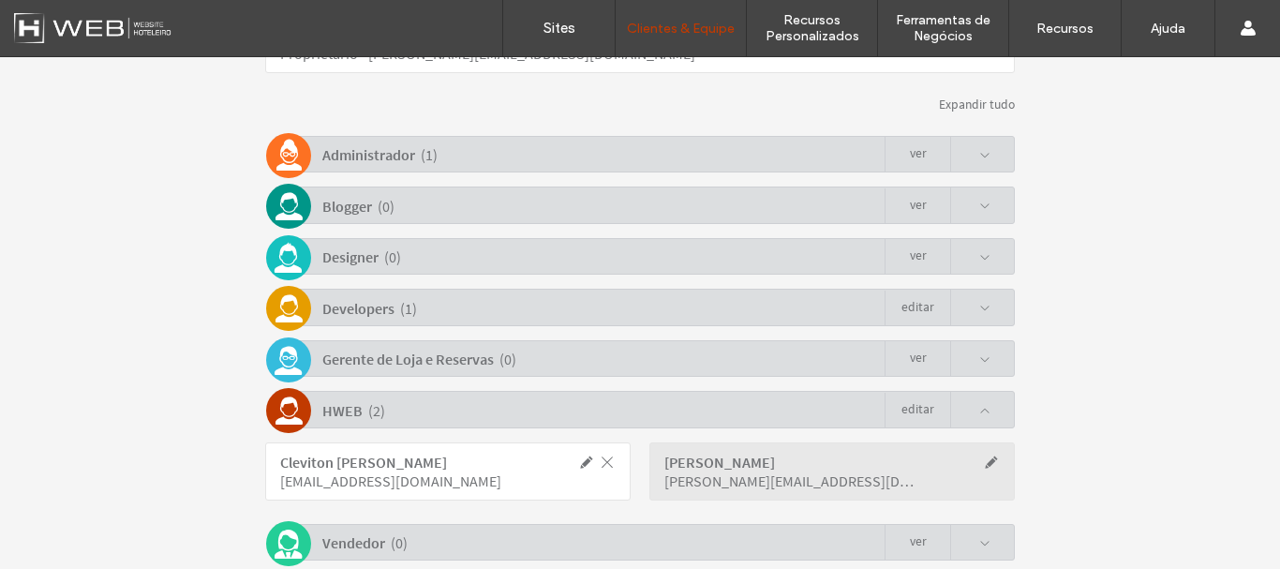
click at [922, 412] on link "Editar" at bounding box center [918, 411] width 66 height 36
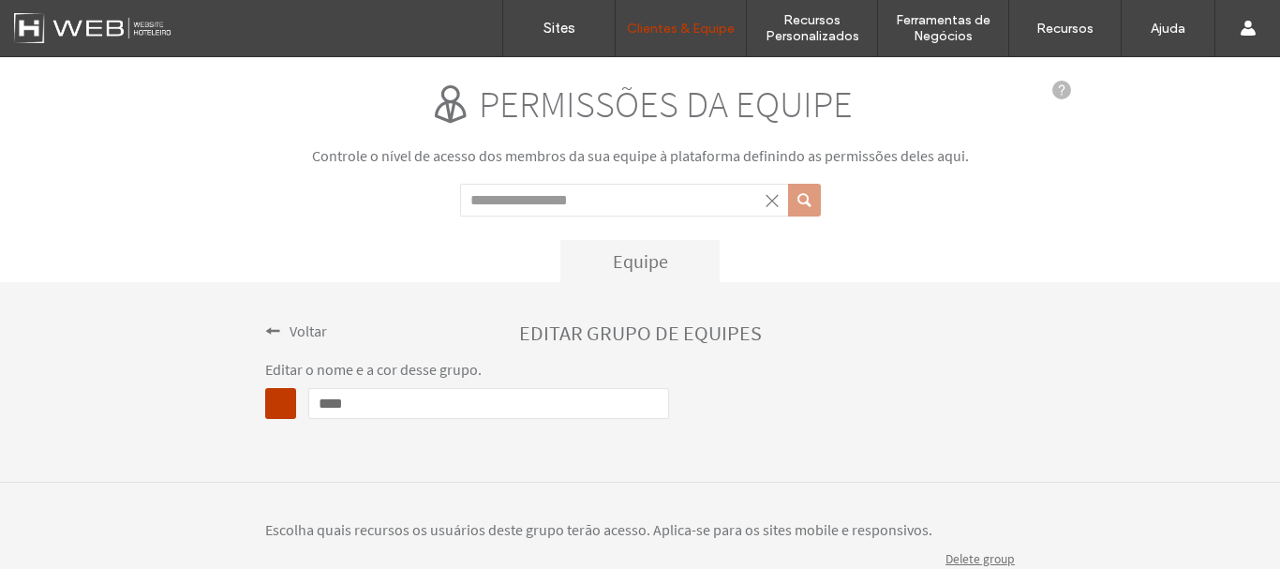
scroll to position [0, 0]
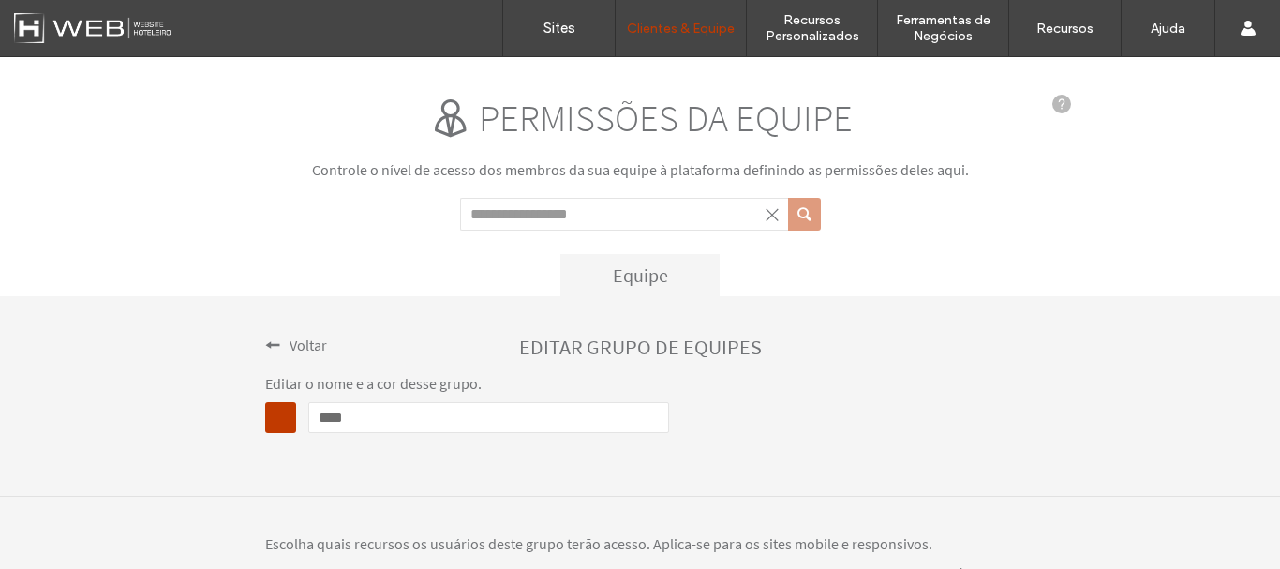
click at [258, 343] on div "Voltar EDITAR GRUPO DE EQUIPES Editar o nome e a cor desse grupo. Name ****" at bounding box center [640, 396] width 1280 height 201
click at [292, 349] on span "Voltar" at bounding box center [308, 344] width 37 height 19
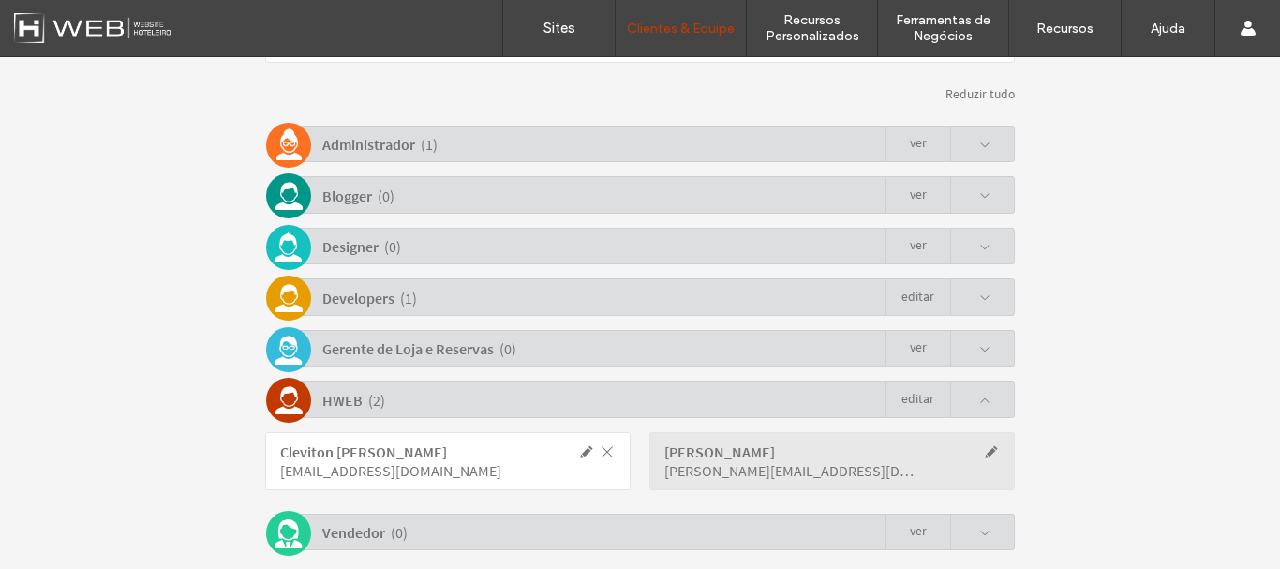
scroll to position [469, 0]
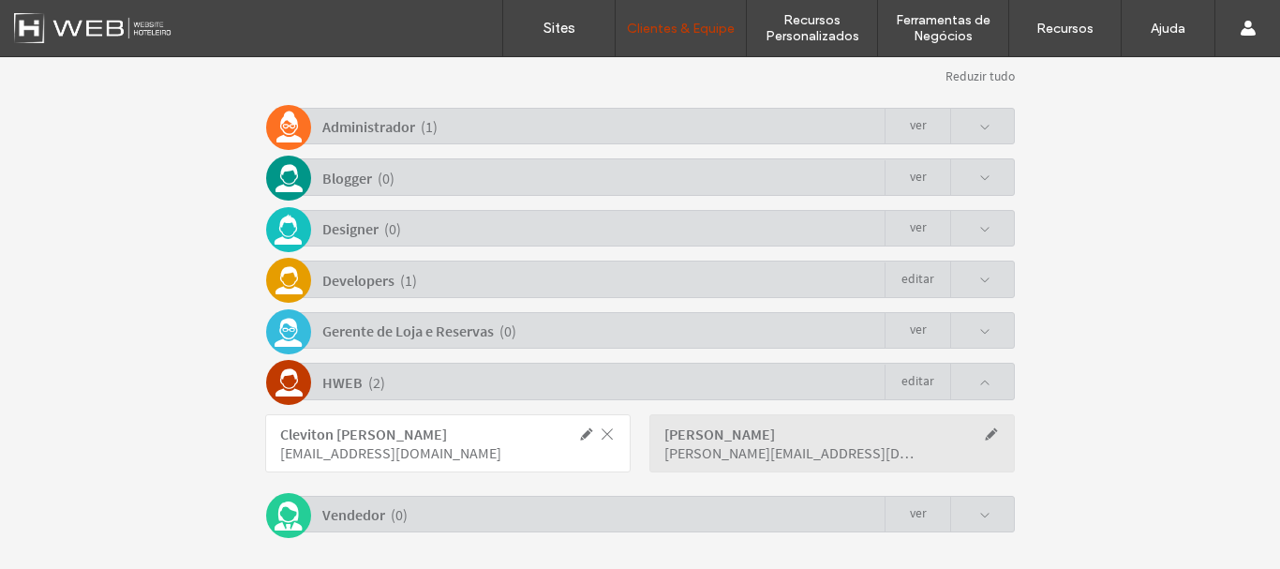
click at [581, 141] on div "Administrador ( 1 ) Ver" at bounding box center [645, 126] width 740 height 37
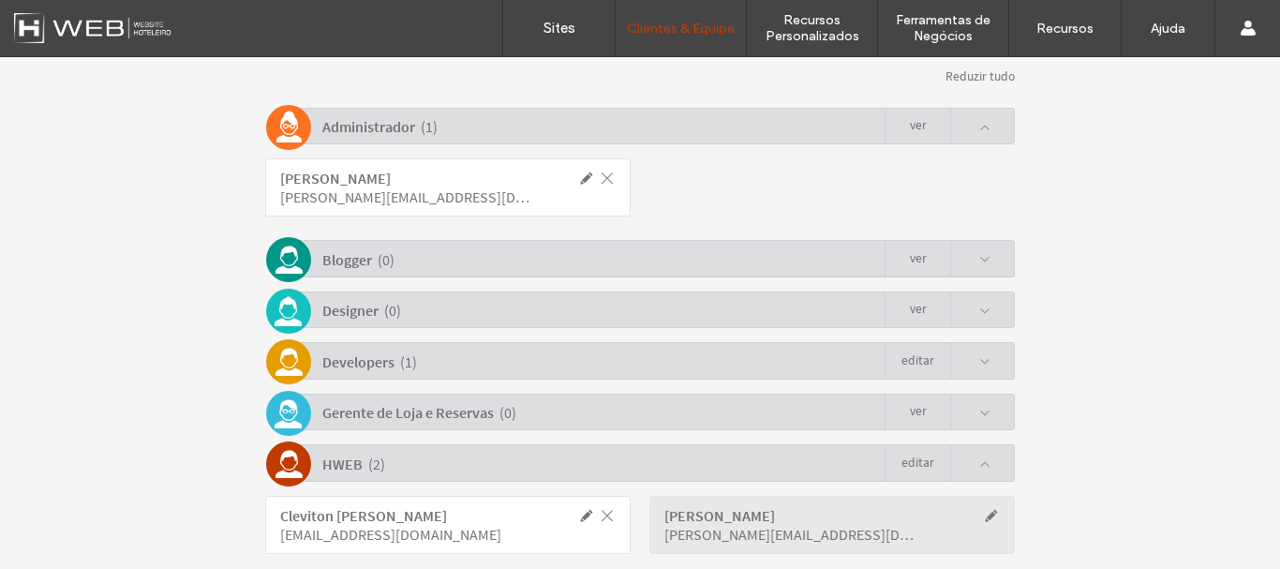
click at [901, 124] on link "Ver" at bounding box center [918, 127] width 66 height 36
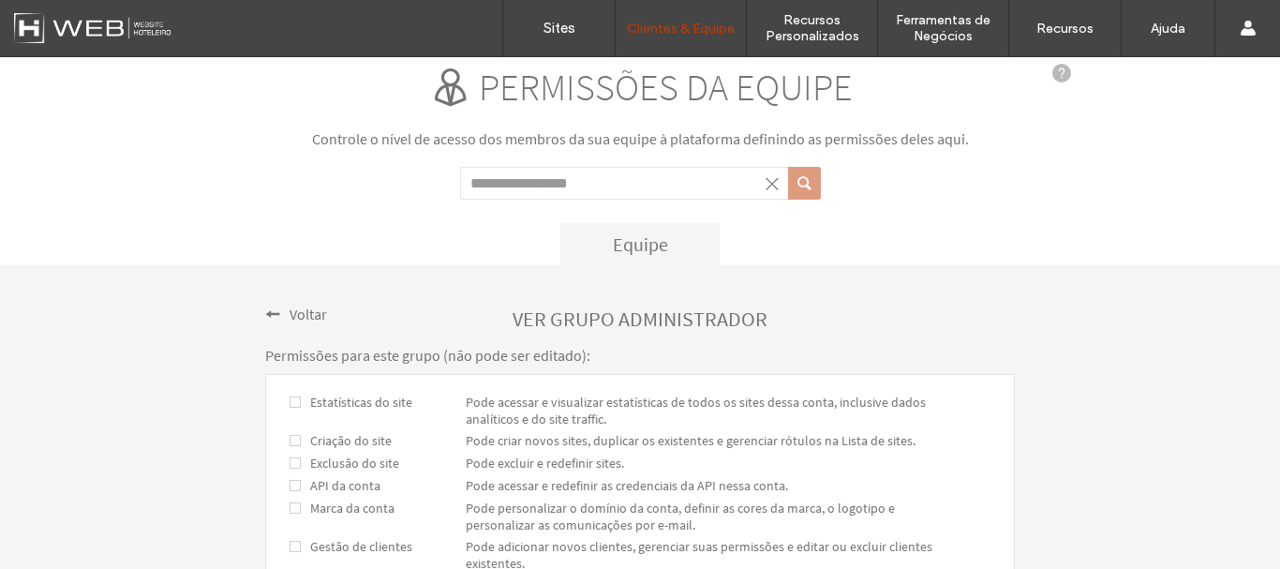
scroll to position [0, 0]
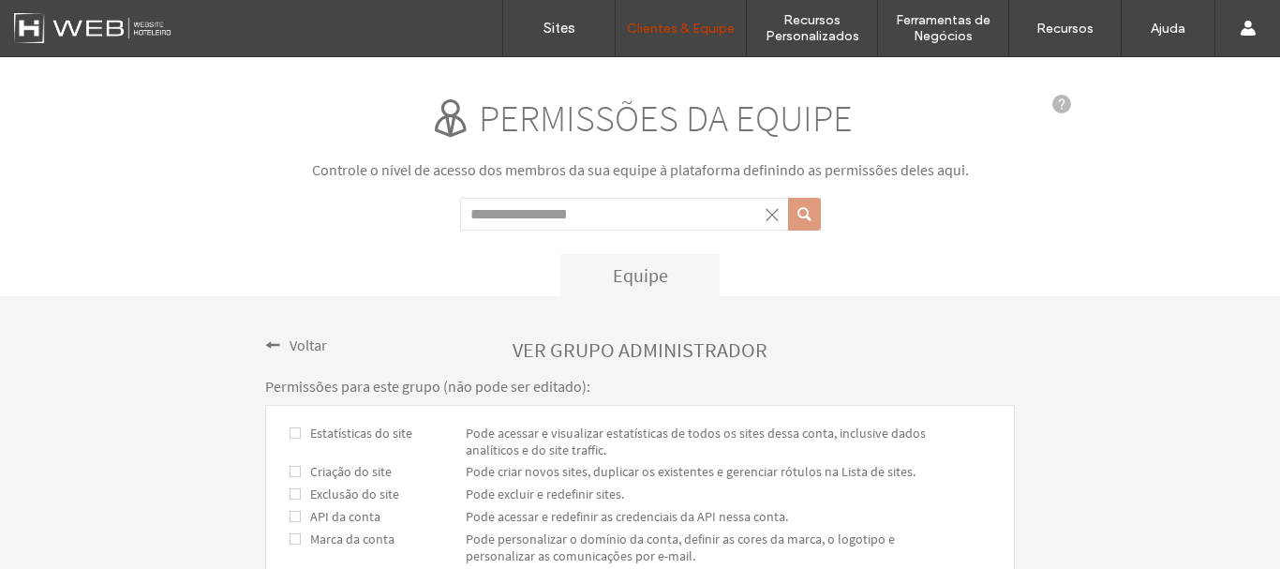
click at [275, 357] on div "ver grupo Administrador" at bounding box center [640, 348] width 750 height 29
click at [306, 349] on span "Voltar" at bounding box center [308, 344] width 37 height 19
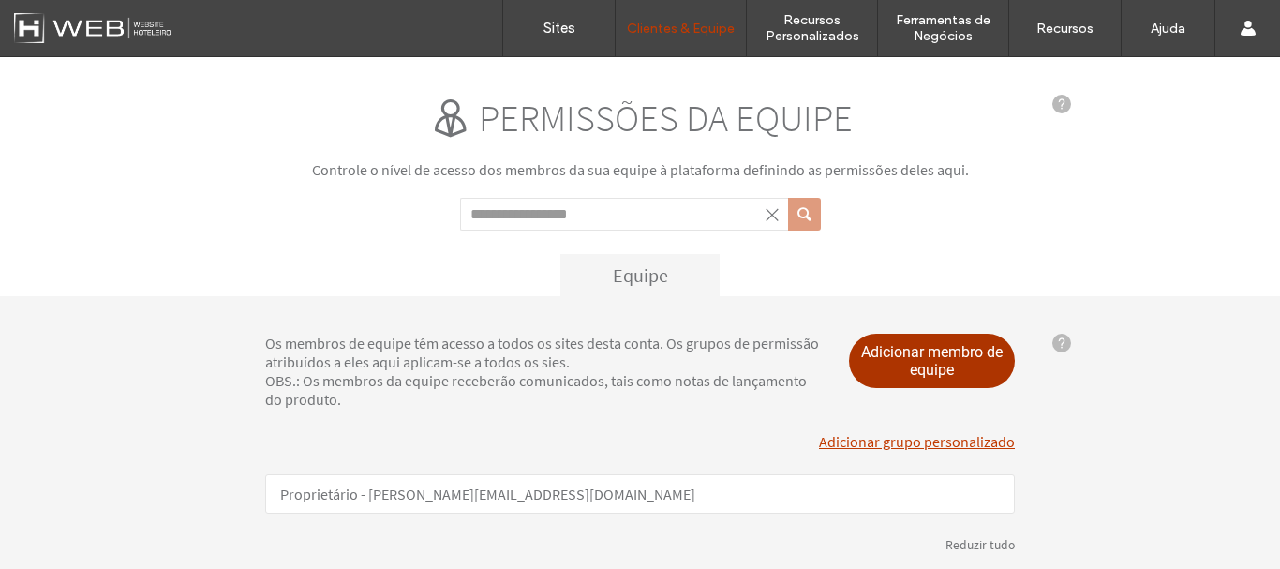
click at [921, 344] on span "Adicionar membro de equipe" at bounding box center [932, 361] width 167 height 54
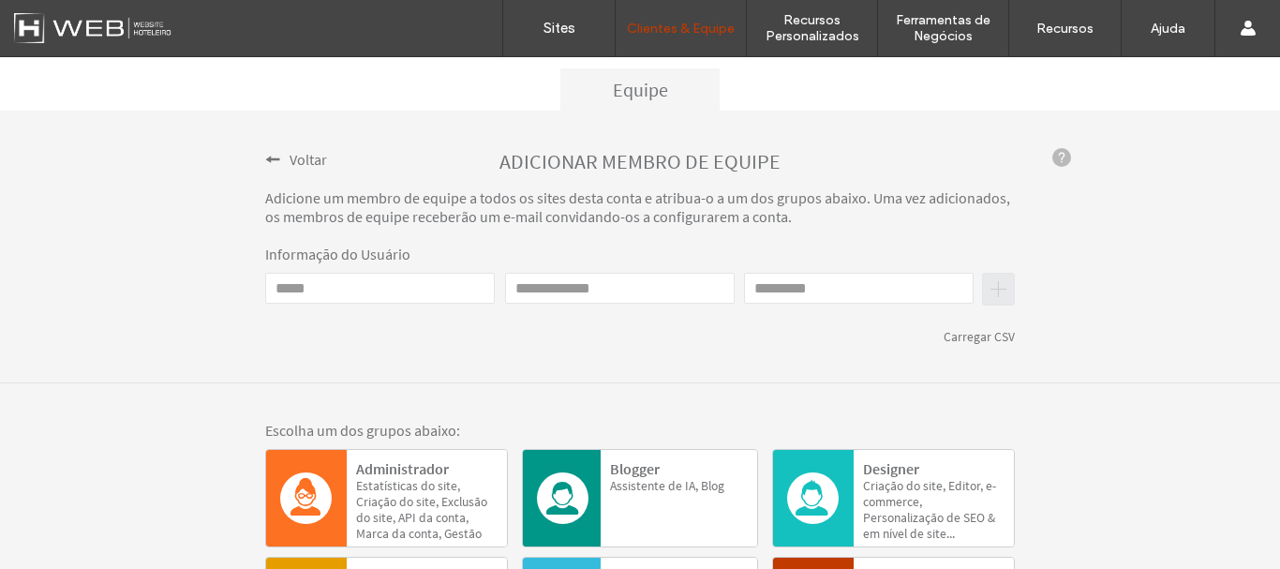
scroll to position [187, 0]
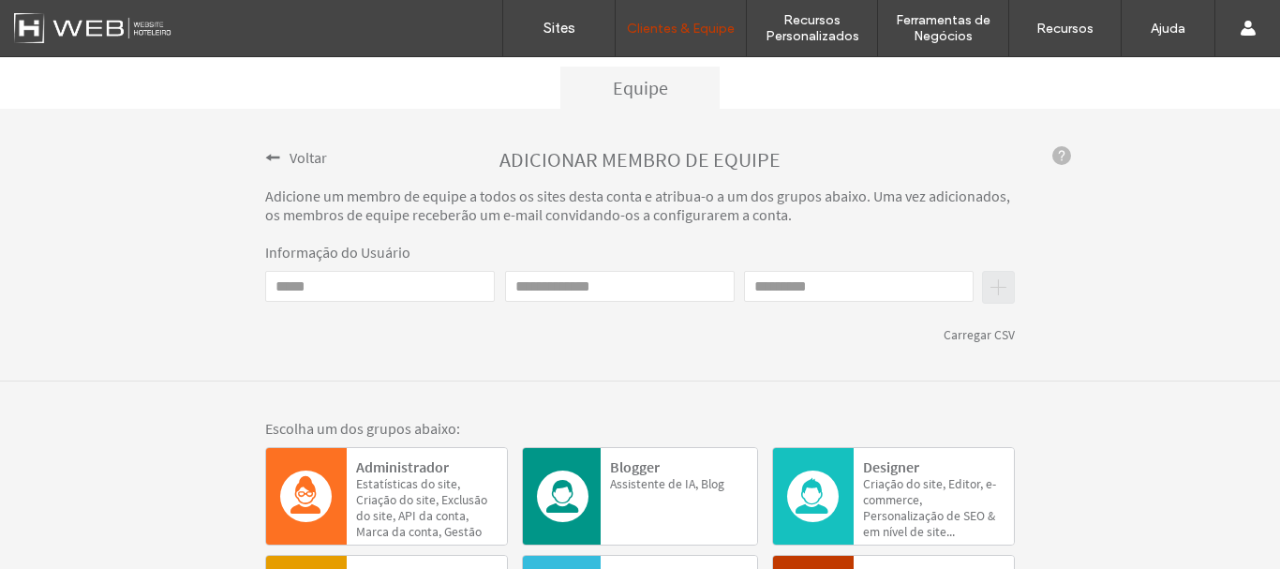
click at [292, 155] on span "Voltar" at bounding box center [308, 157] width 37 height 19
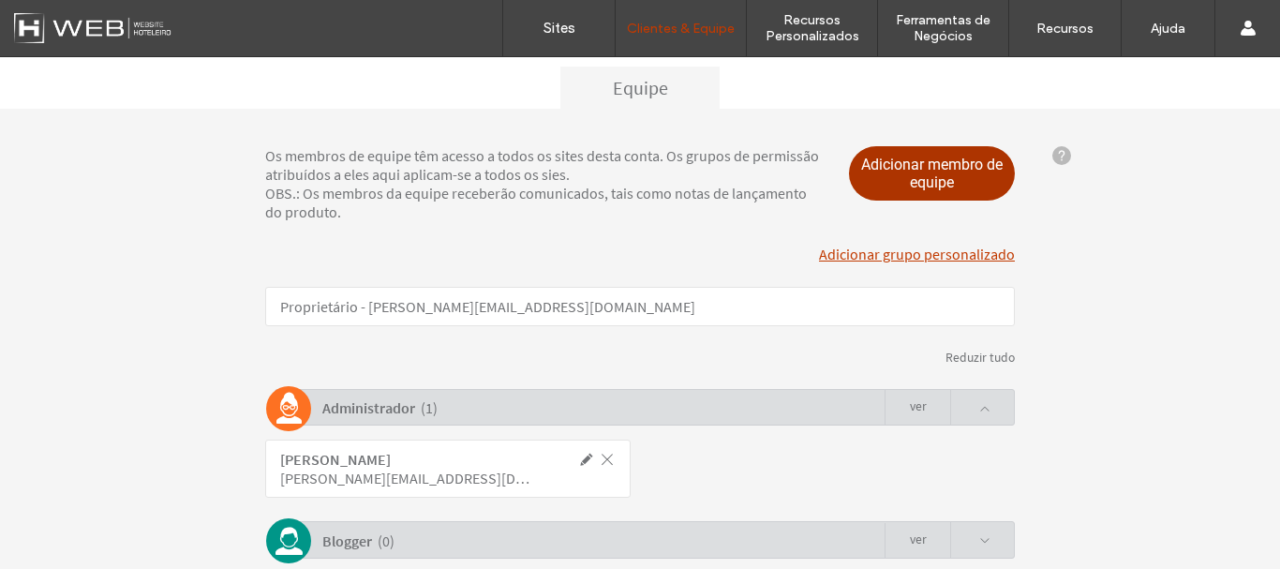
click at [931, 172] on span "Adicionar membro de equipe" at bounding box center [932, 173] width 167 height 54
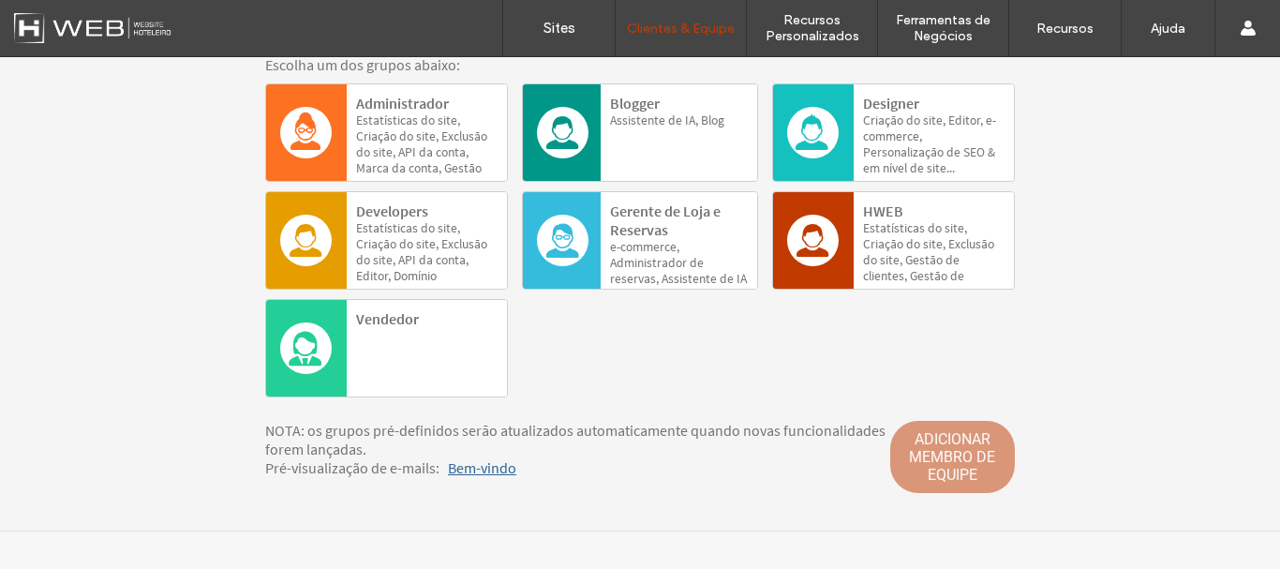
scroll to position [176, 0]
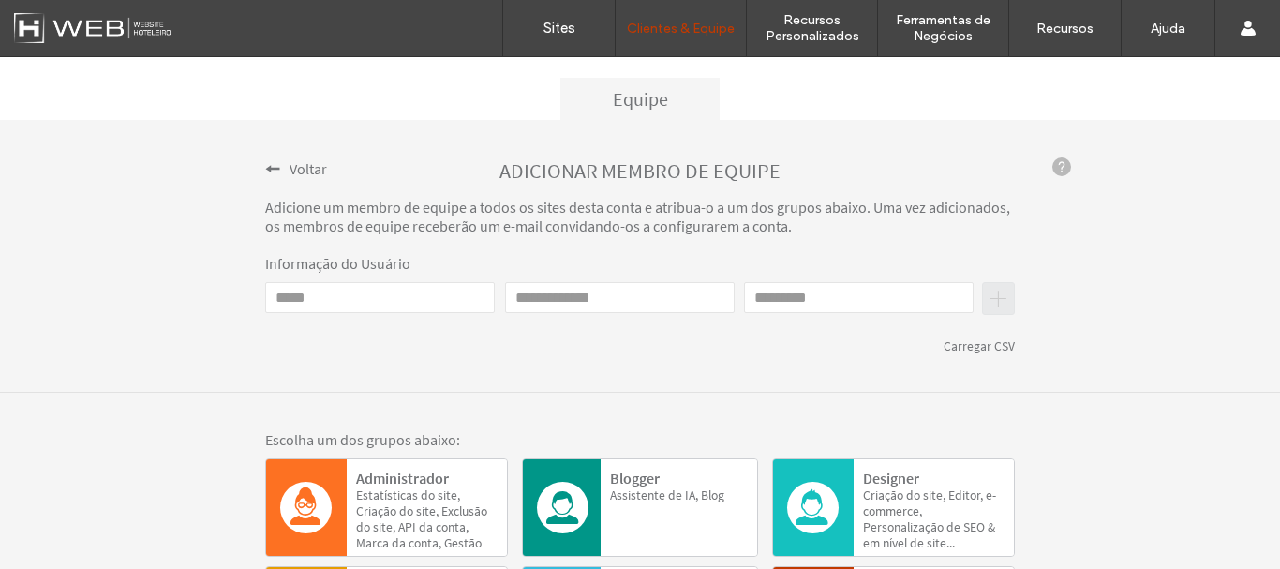
click at [290, 168] on span "Voltar" at bounding box center [308, 168] width 37 height 19
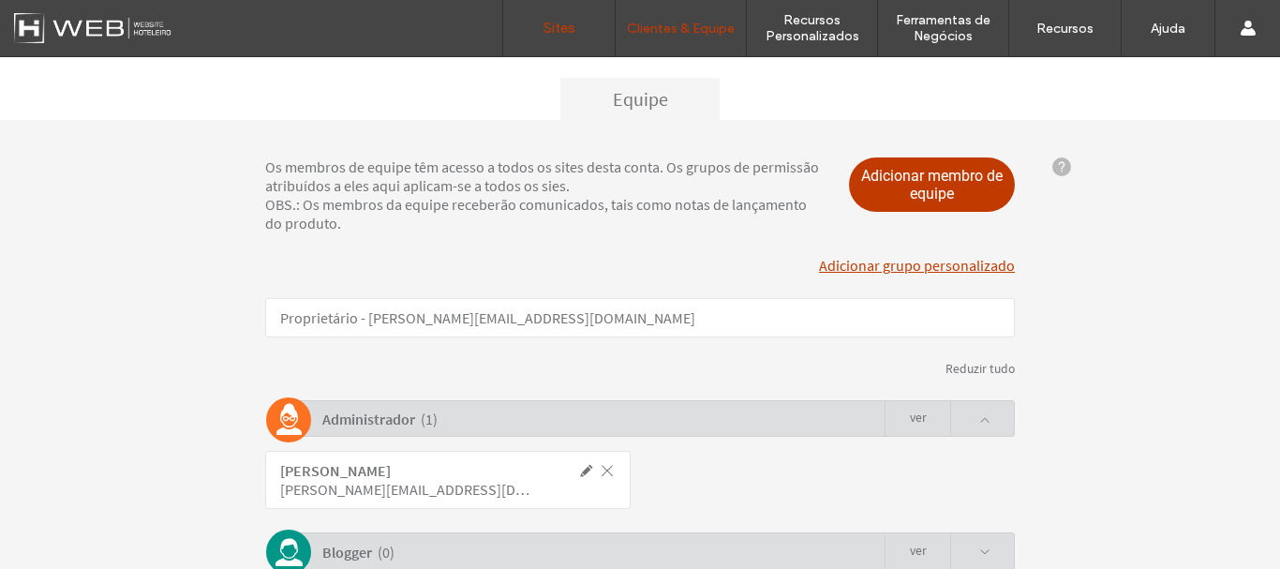
click at [569, 23] on label "Sites" at bounding box center [559, 28] width 32 height 17
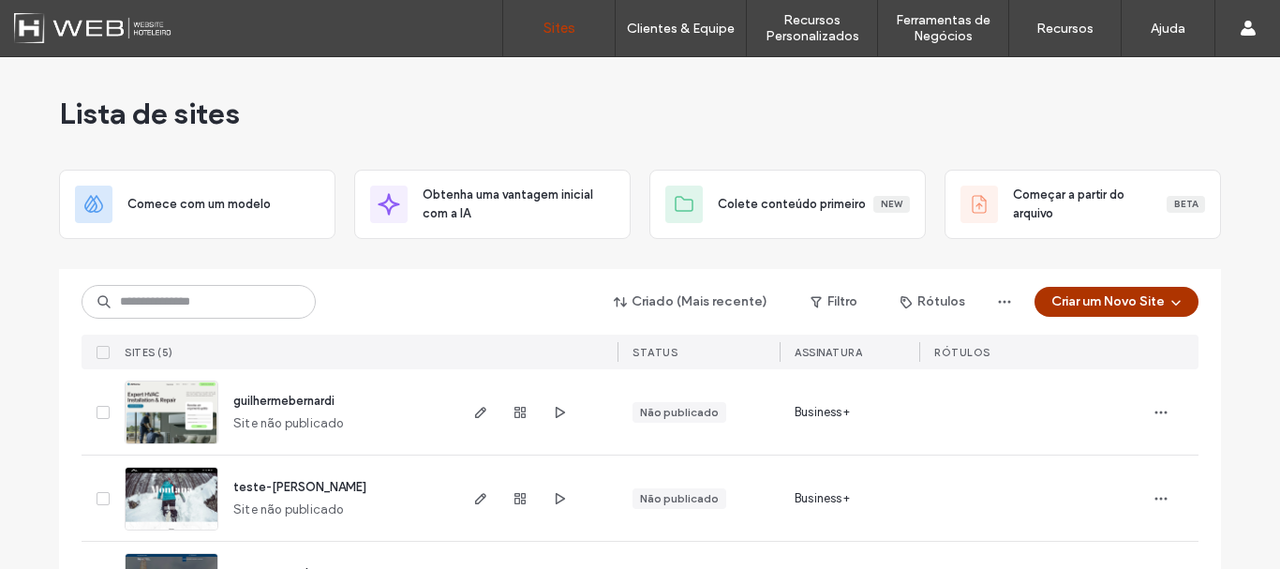
click at [1136, 302] on button "Criar um Novo Site" at bounding box center [1117, 302] width 164 height 30
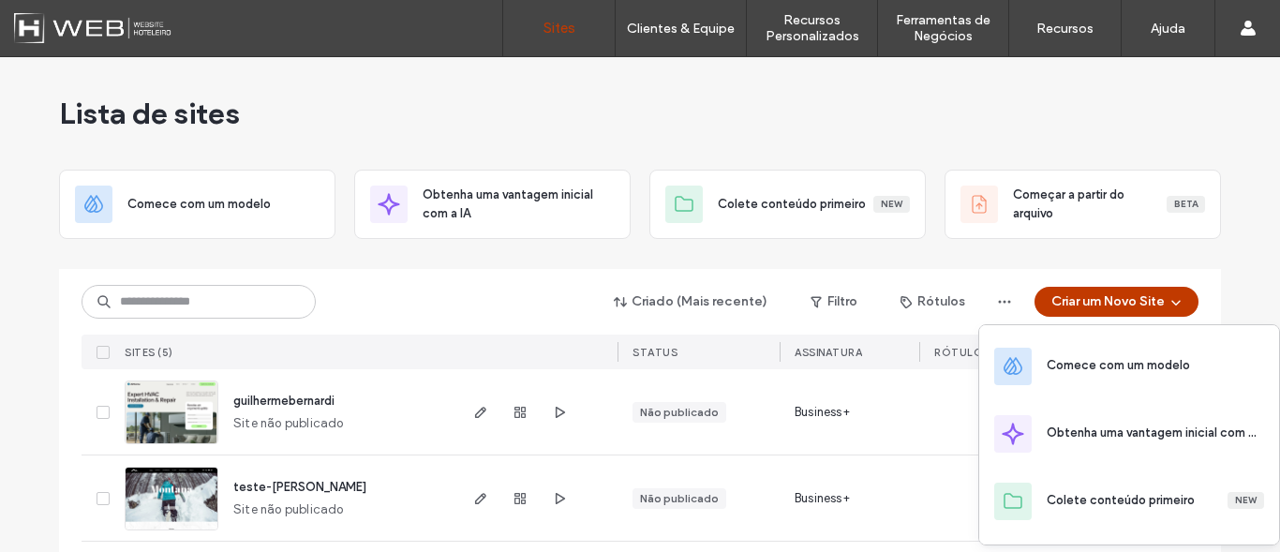
click at [957, 119] on div "Lista de sites" at bounding box center [640, 113] width 1162 height 112
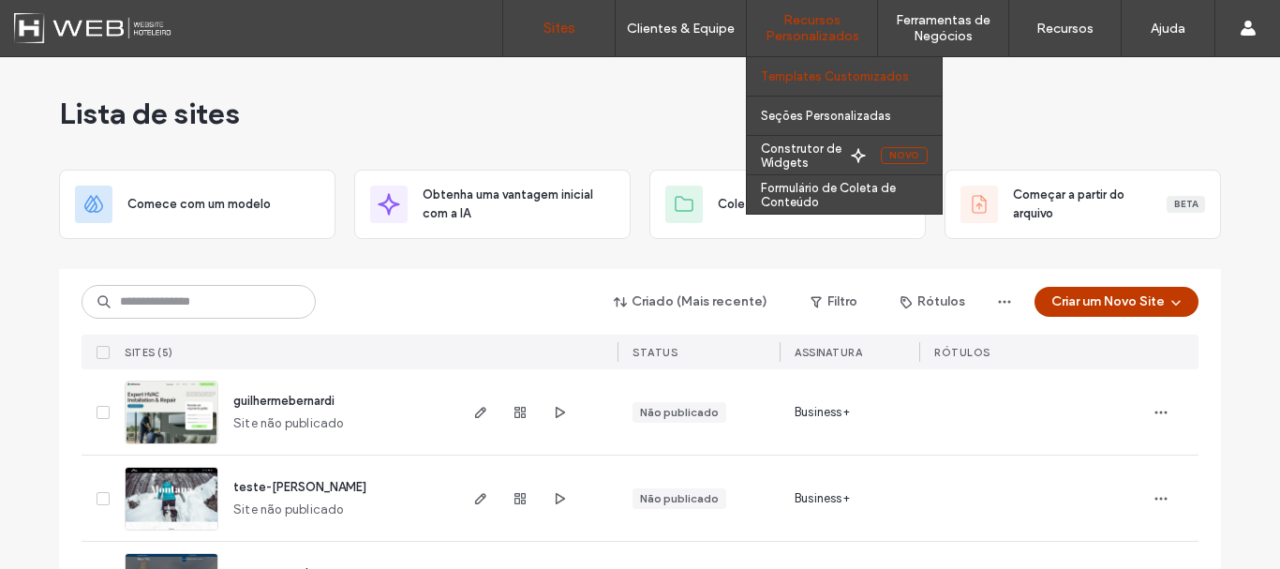
click at [805, 84] on link "Templates Customizados" at bounding box center [851, 76] width 181 height 38
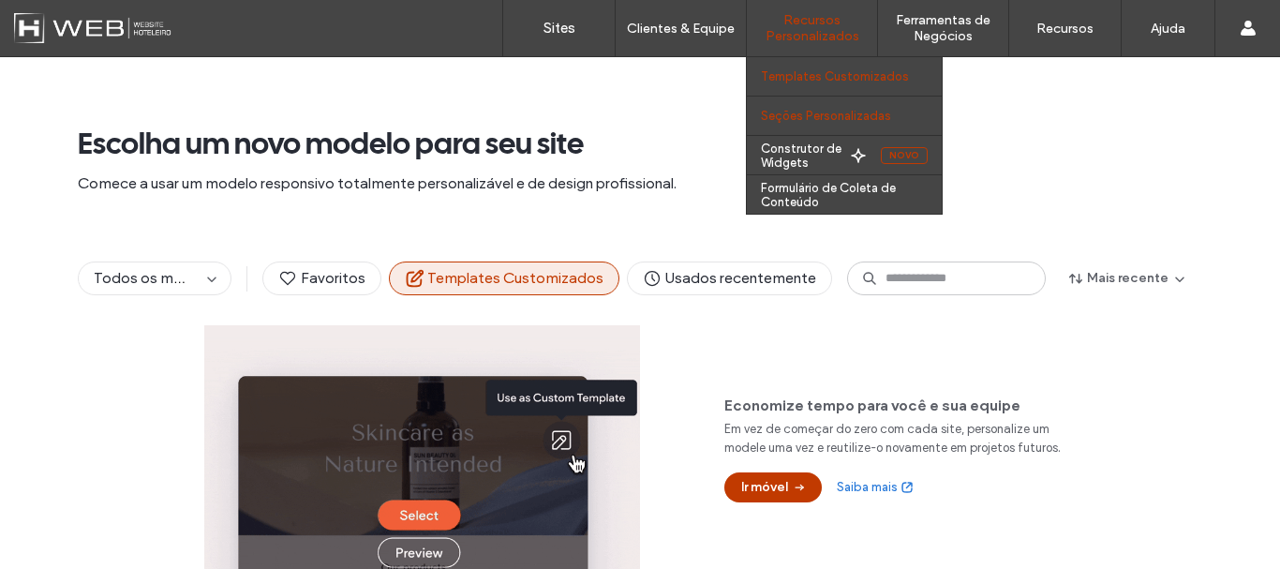
click at [797, 117] on label "Seções Personalizadas" at bounding box center [826, 116] width 130 height 14
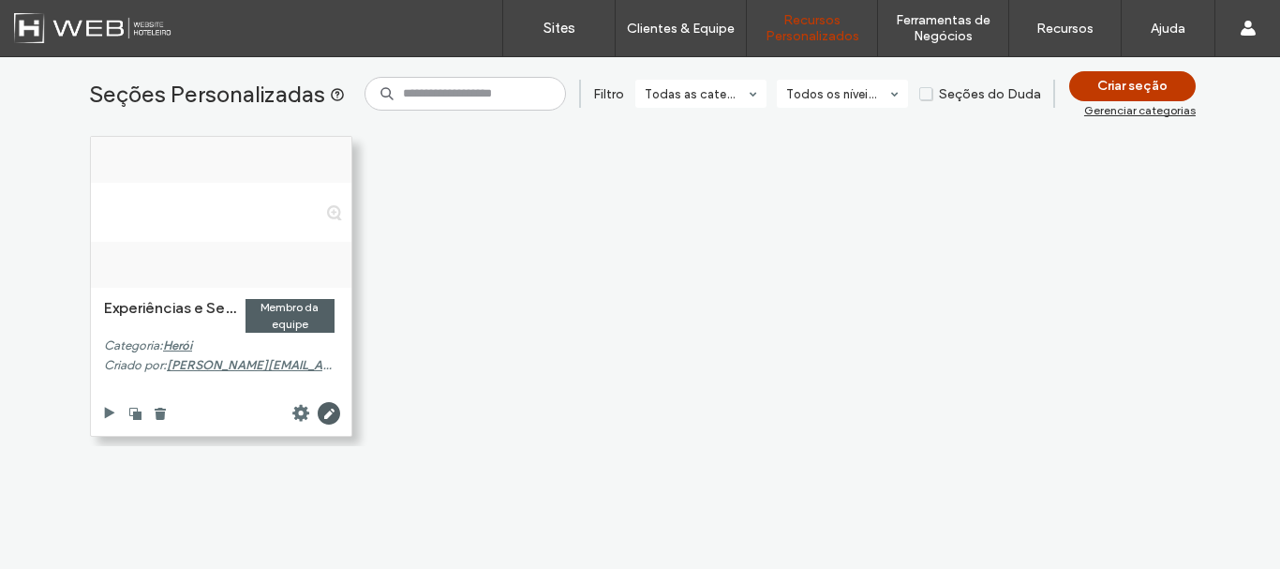
click at [217, 250] on div at bounding box center [221, 212] width 261 height 151
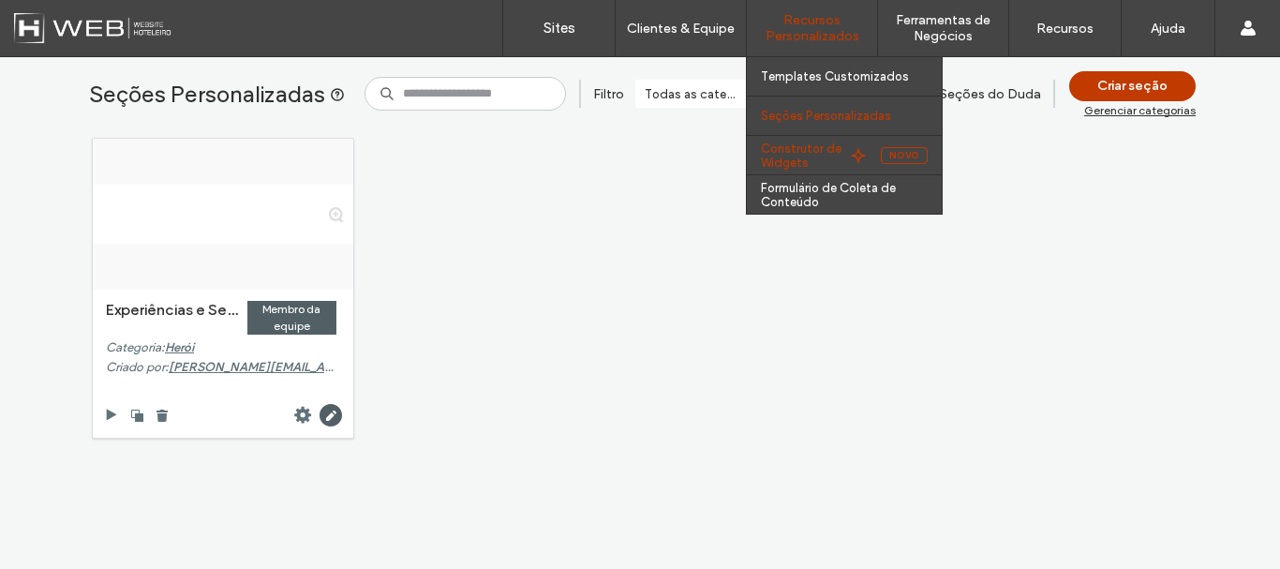
click at [804, 158] on label "Construtor de Widgets" at bounding box center [803, 155] width 84 height 28
click at [803, 149] on label "Construtor de Widgets" at bounding box center [803, 155] width 84 height 28
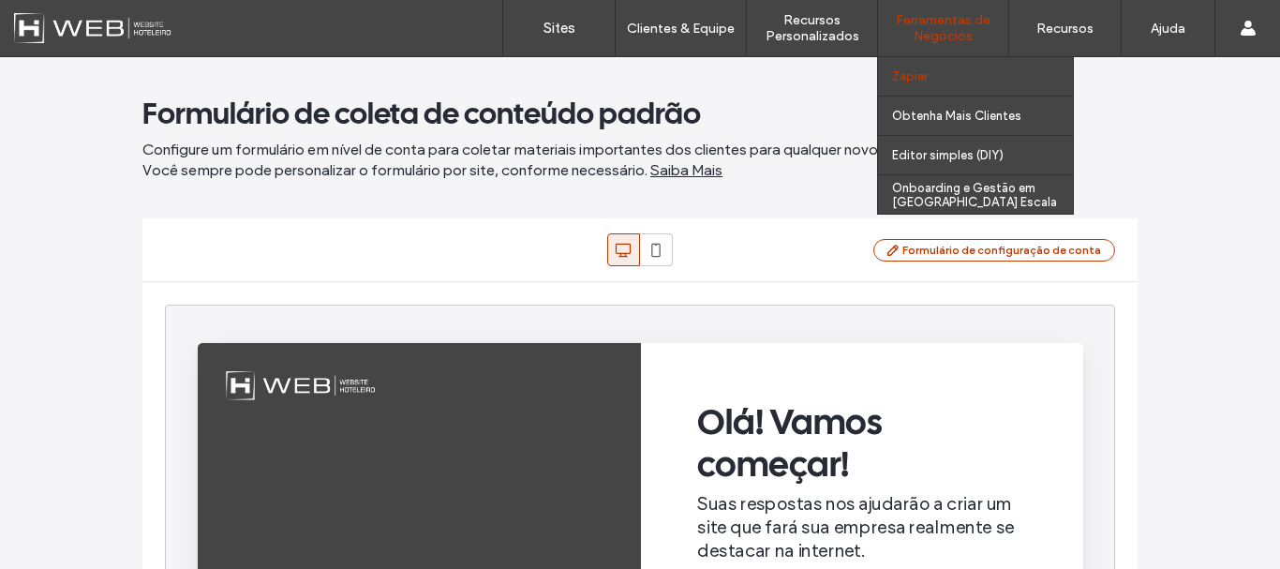
click at [937, 70] on link "Zapier" at bounding box center [982, 76] width 181 height 38
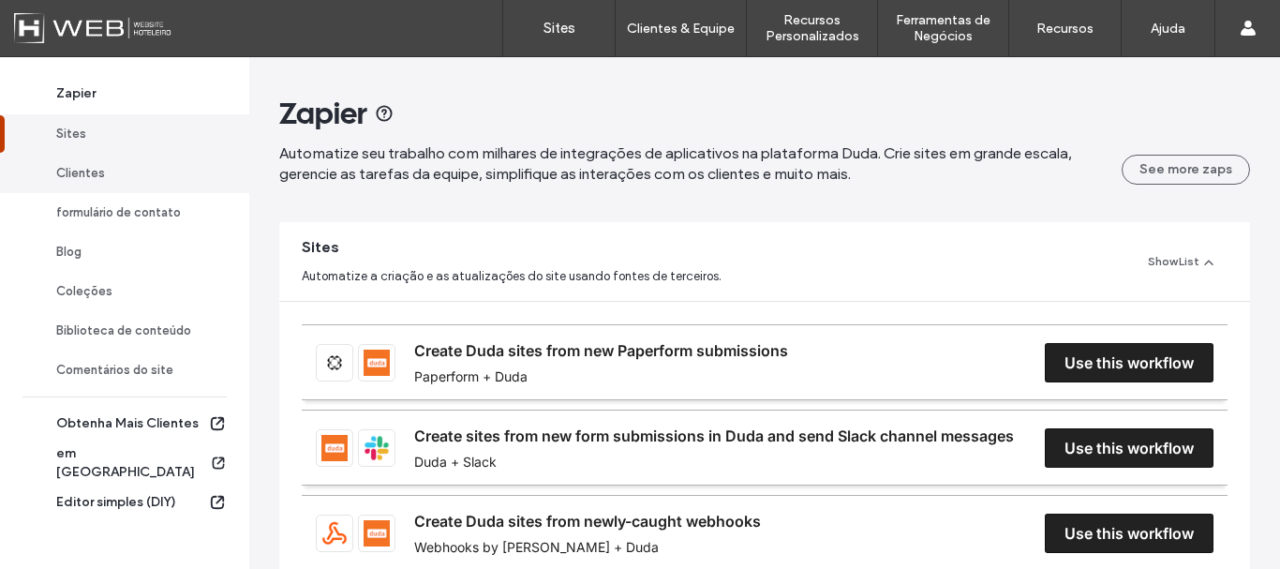
click at [99, 178] on div "Clientes" at bounding box center [133, 173] width 154 height 19
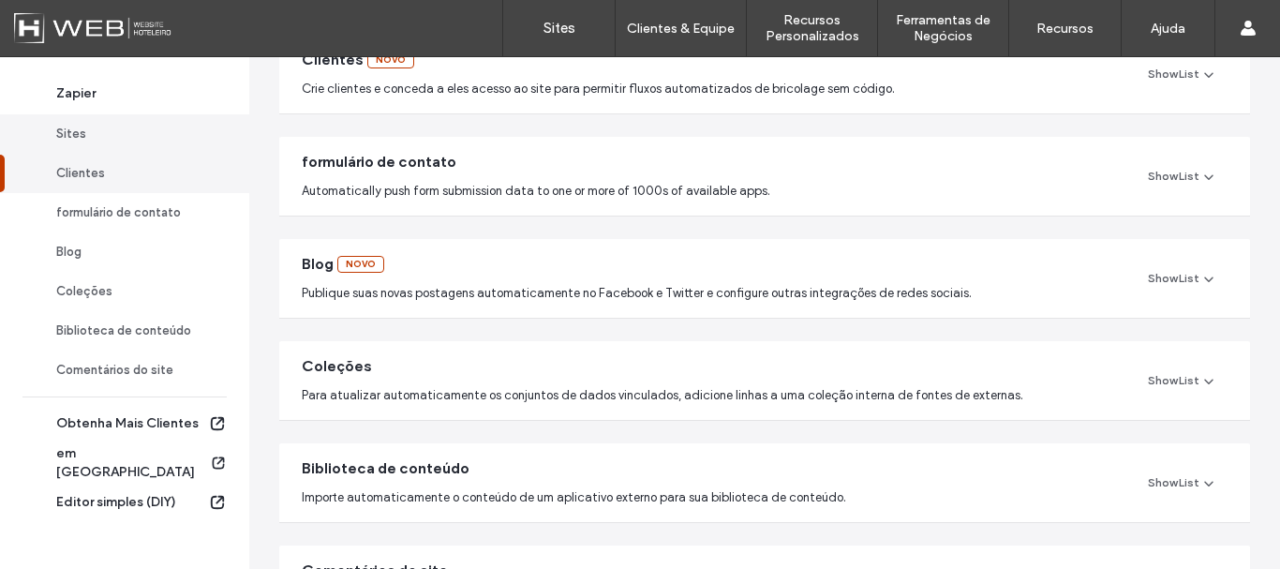
click at [144, 124] on link "Sites" at bounding box center [124, 133] width 249 height 39
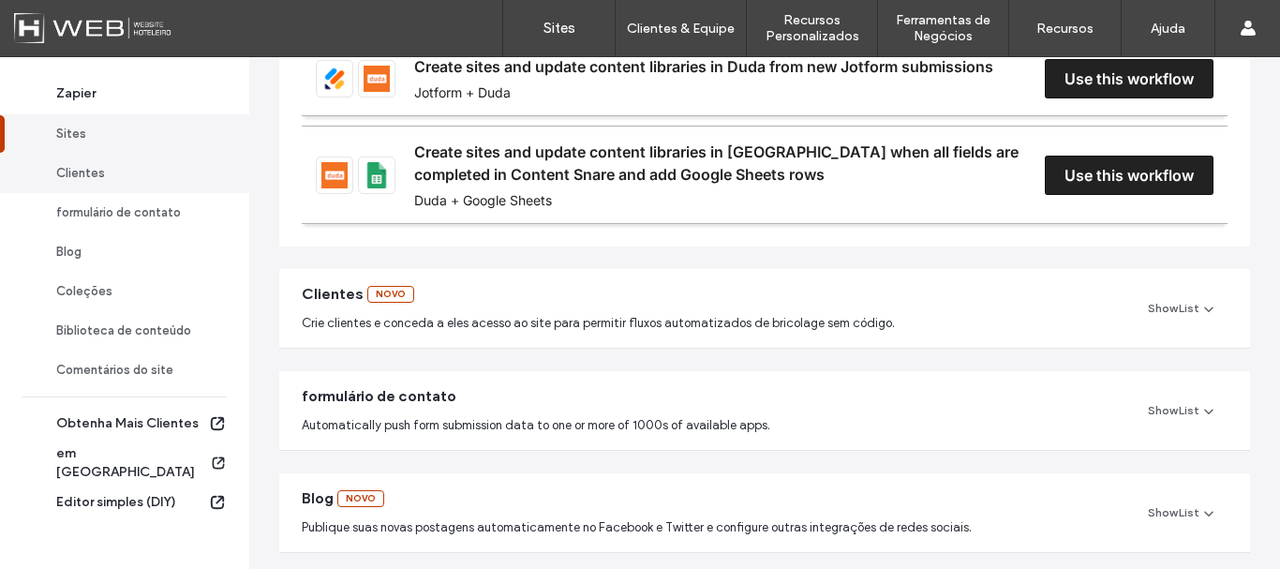
click at [155, 185] on link "Clientes" at bounding box center [124, 173] width 249 height 39
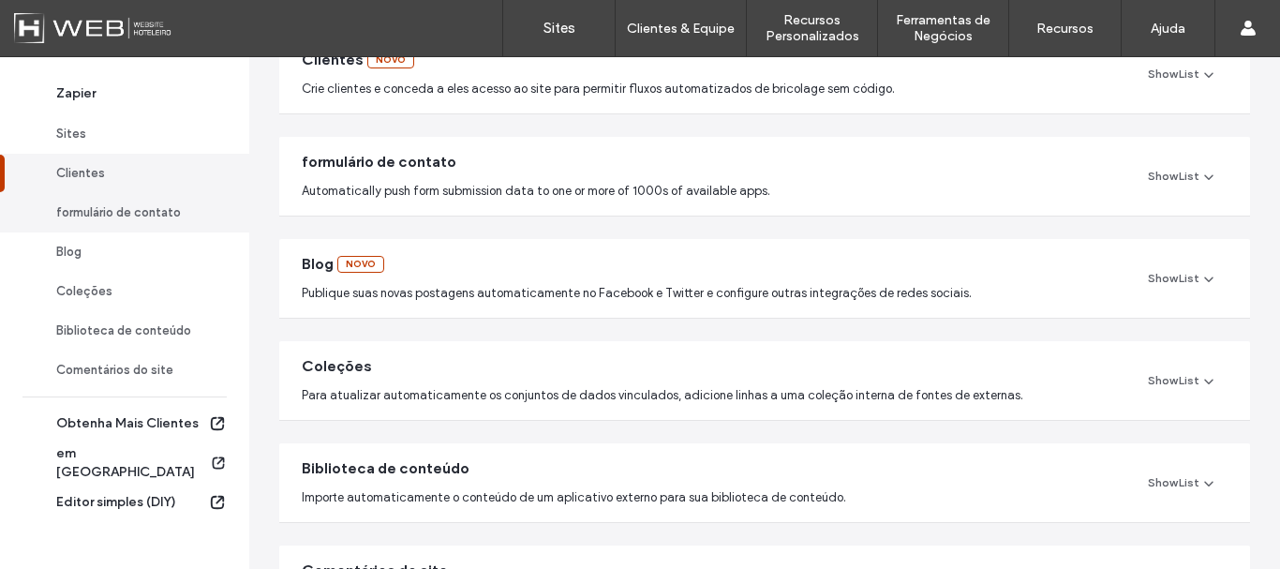
click at [152, 210] on div "formulário de contato" at bounding box center [133, 212] width 154 height 19
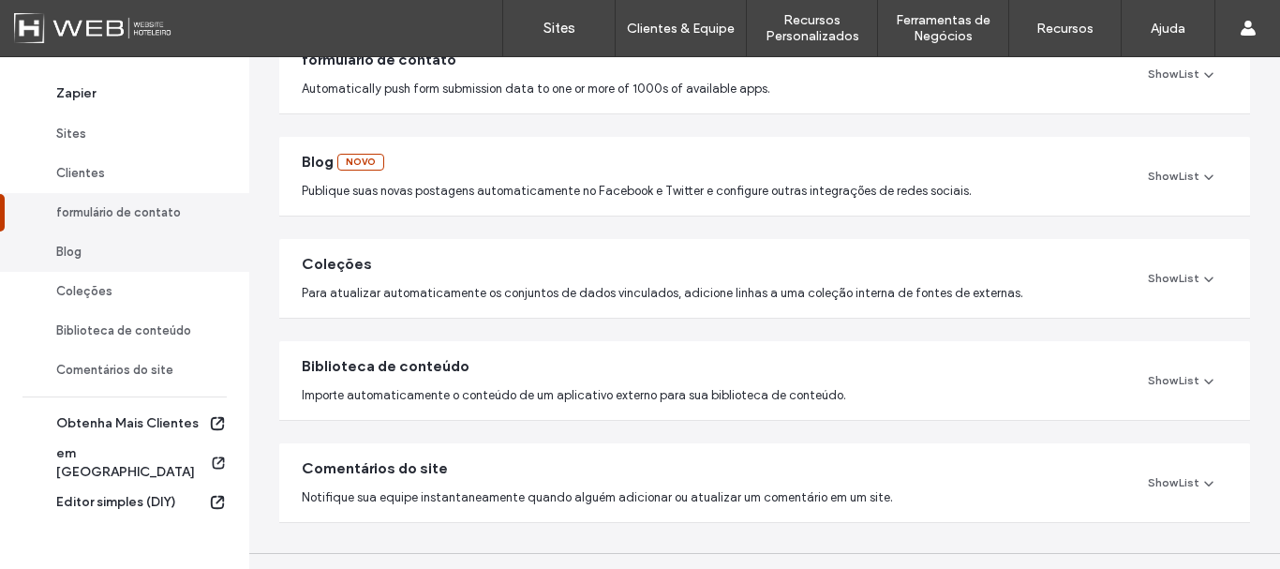
click at [124, 253] on div "Blog" at bounding box center [133, 252] width 154 height 19
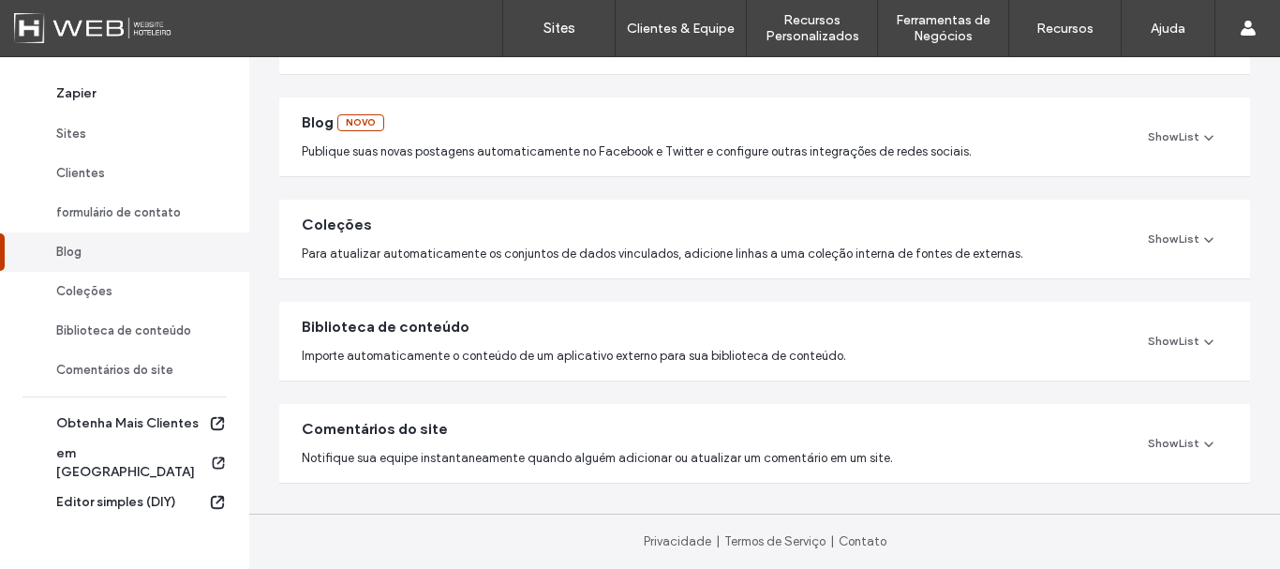
click at [142, 270] on link "Blog" at bounding box center [124, 251] width 249 height 39
click at [104, 299] on div "Coleções" at bounding box center [133, 291] width 154 height 19
